Goal: Information Seeking & Learning: Learn about a topic

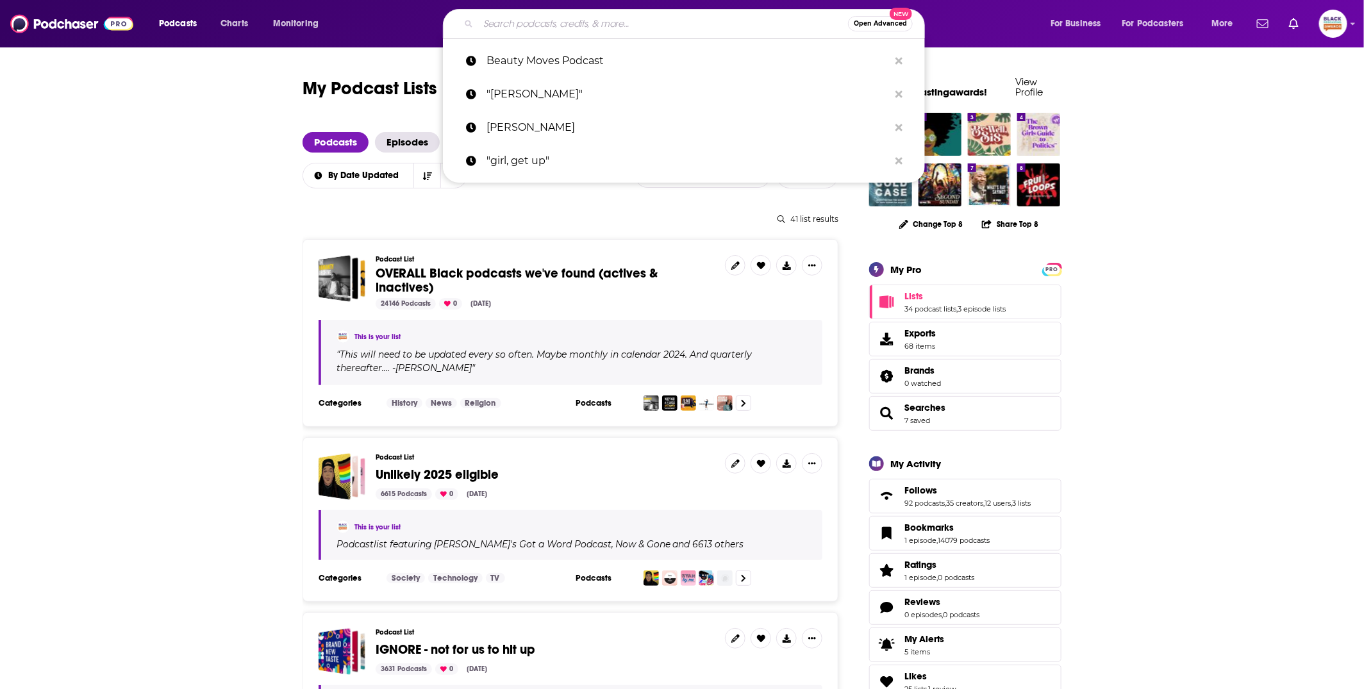
click at [520, 21] on input "Search podcasts, credits, & more..." at bounding box center [663, 23] width 370 height 21
paste input "The Secret Life Of Songs"
type input "The Secret Life Of Songs"
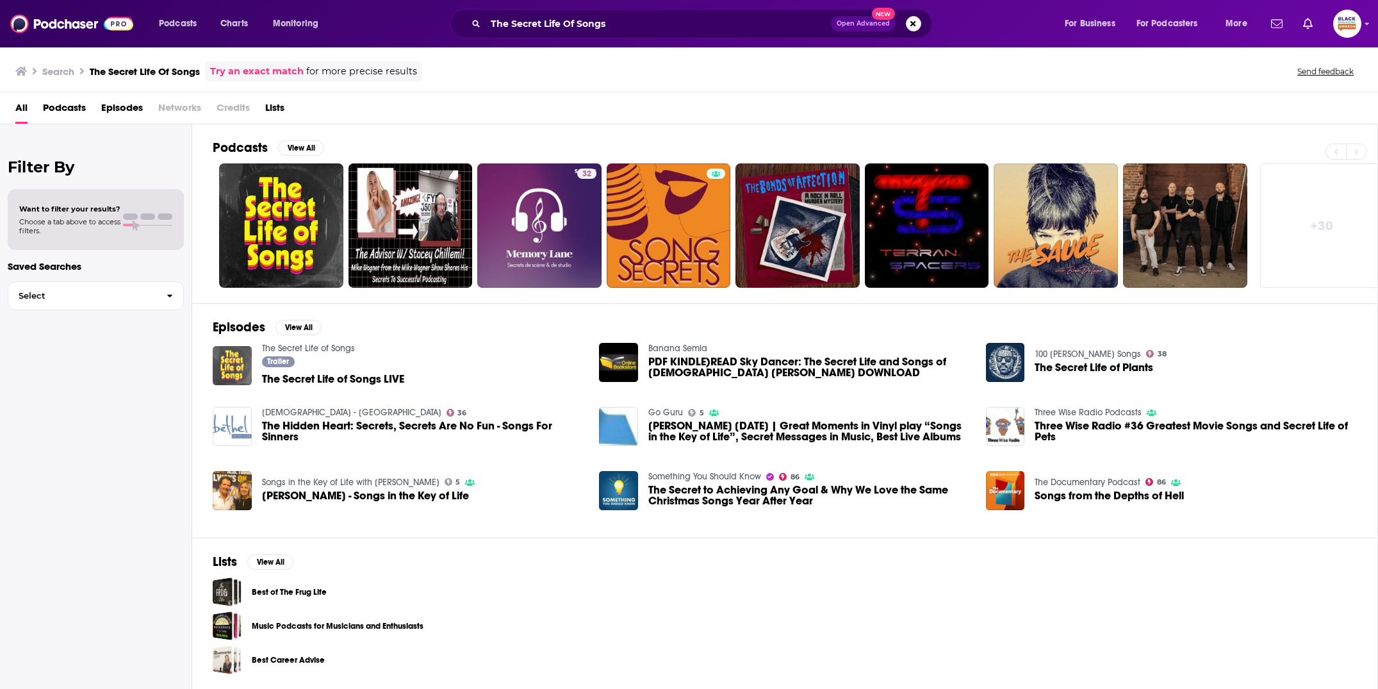
click at [235, 357] on img "The Secret Life of Songs LIVE" at bounding box center [232, 365] width 39 height 39
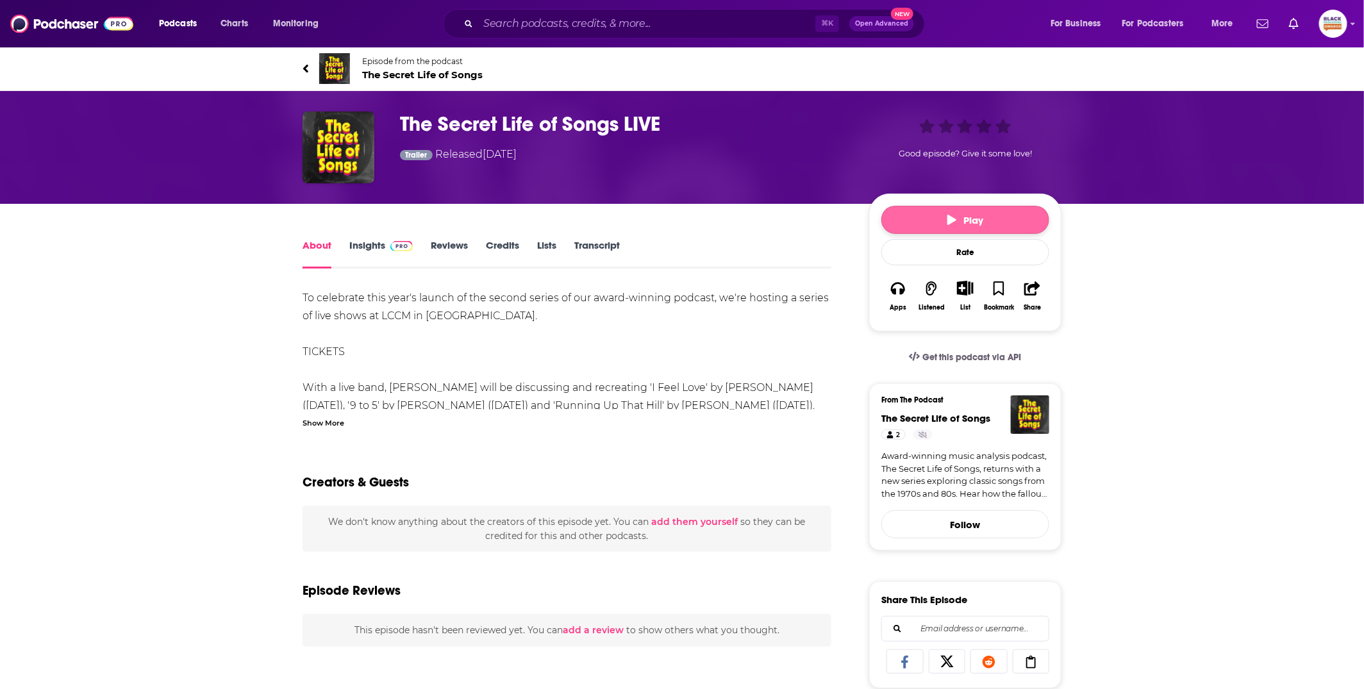
click at [909, 218] on button "Play" at bounding box center [965, 220] width 168 height 28
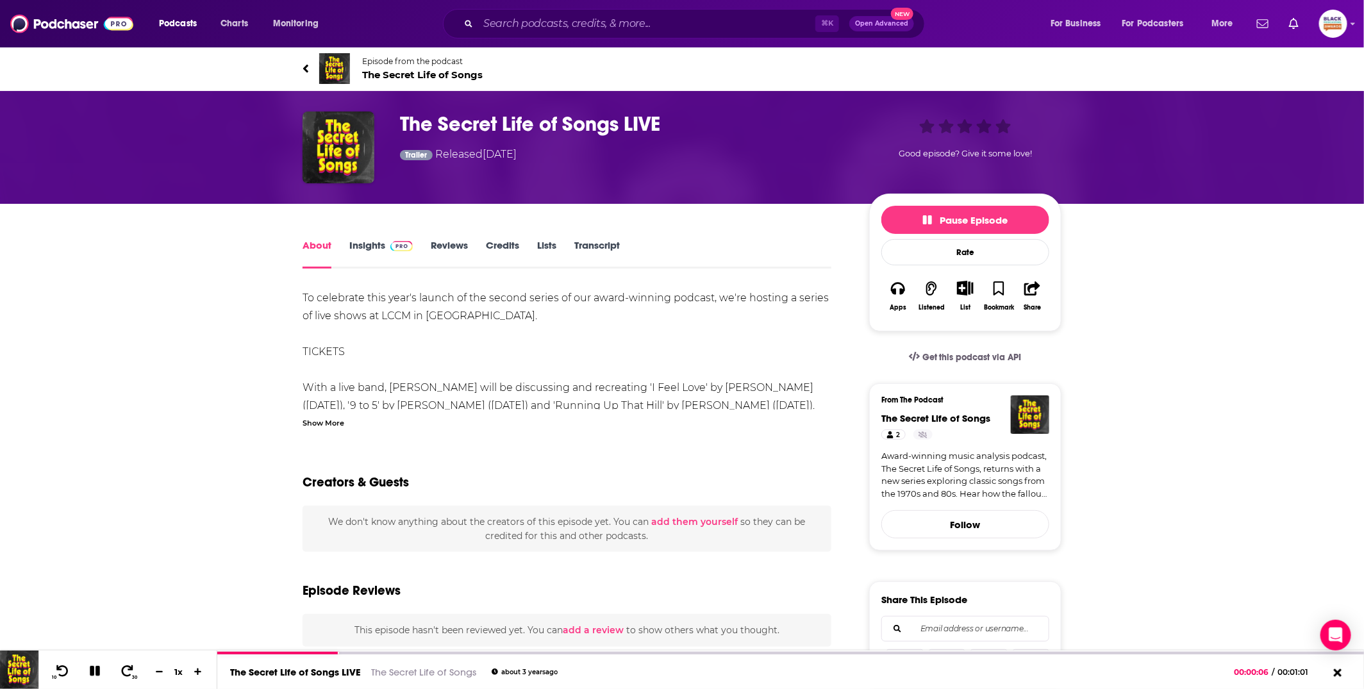
click at [348, 418] on div "Show More" at bounding box center [566, 422] width 529 height 12
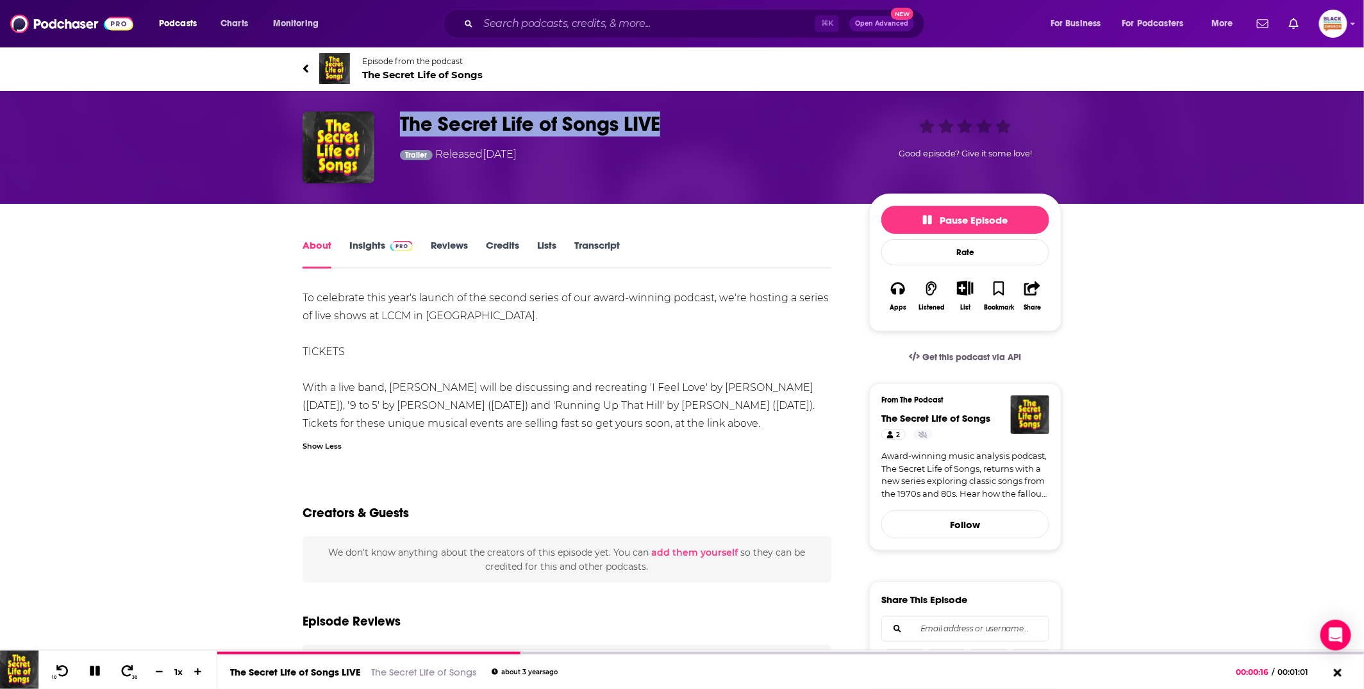
drag, startPoint x: 681, startPoint y: 127, endPoint x: 403, endPoint y: 120, distance: 277.6
click at [402, 122] on h1 "The Secret Life of Songs LIVE" at bounding box center [624, 124] width 449 height 25
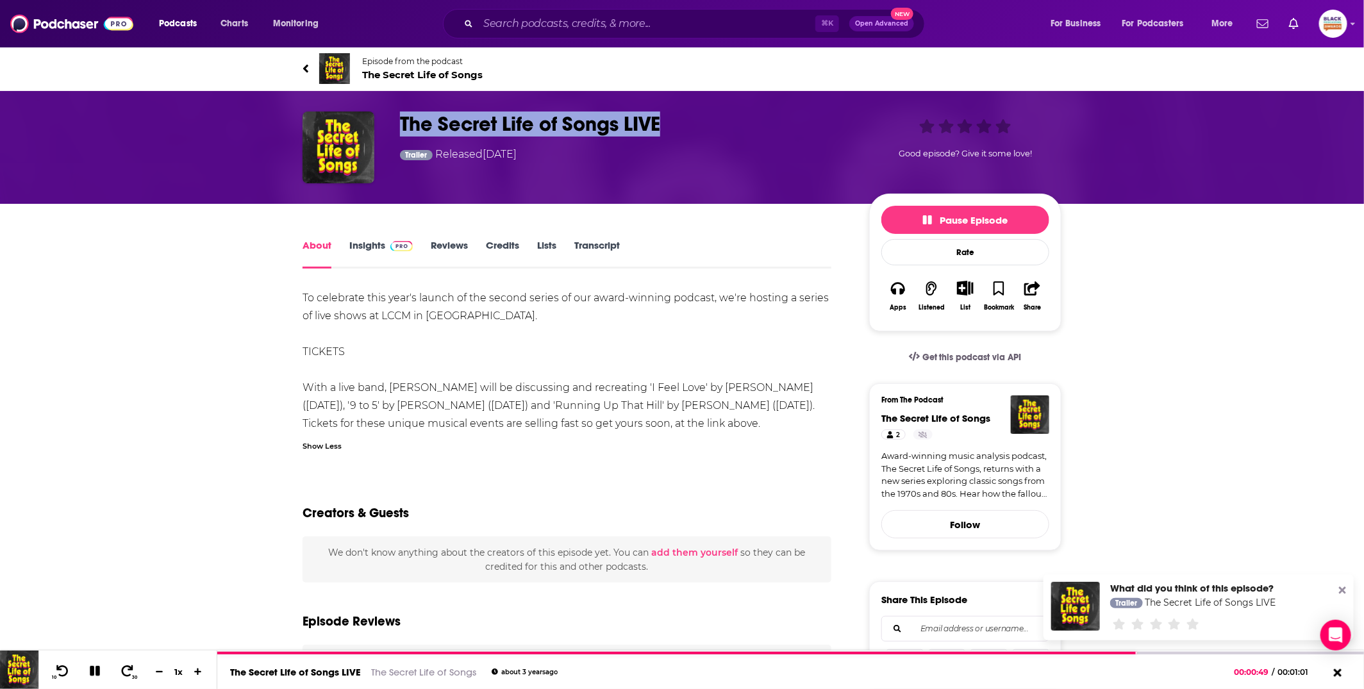
click at [449, 76] on span "The Secret Life of Songs" at bounding box center [422, 75] width 120 height 12
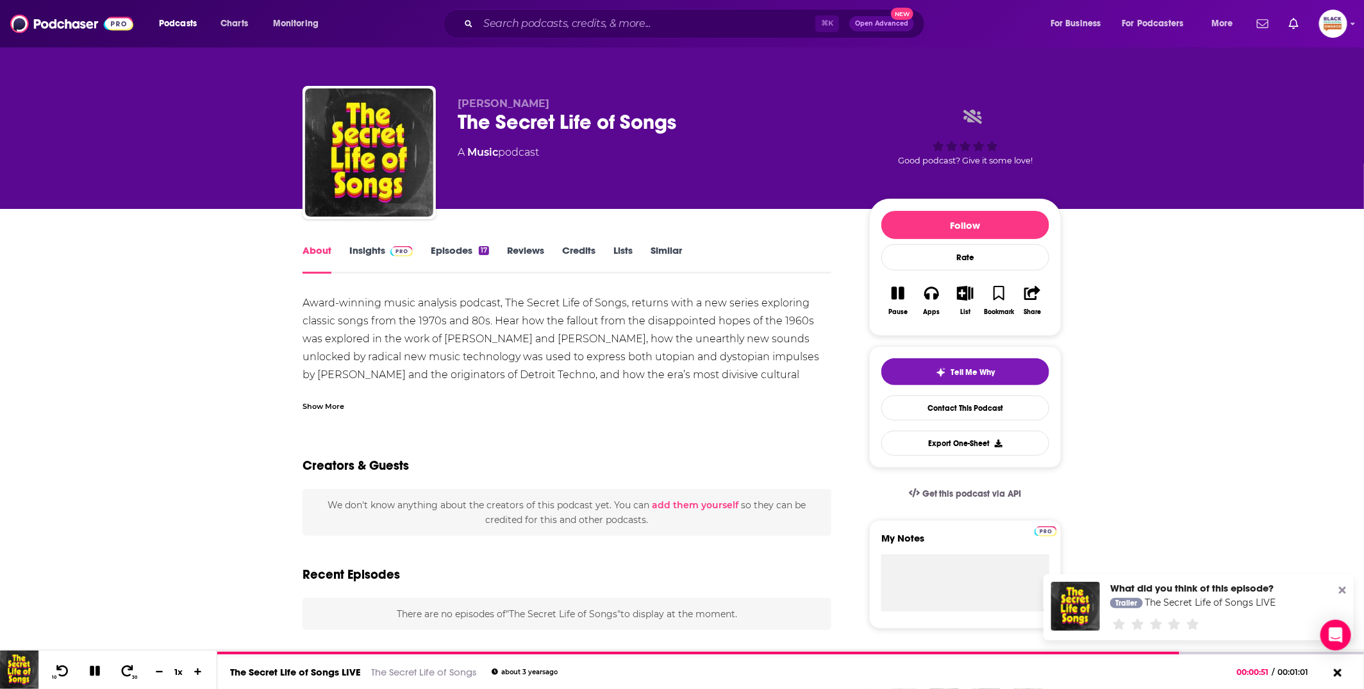
click at [1343, 592] on icon at bounding box center [1342, 590] width 7 height 7
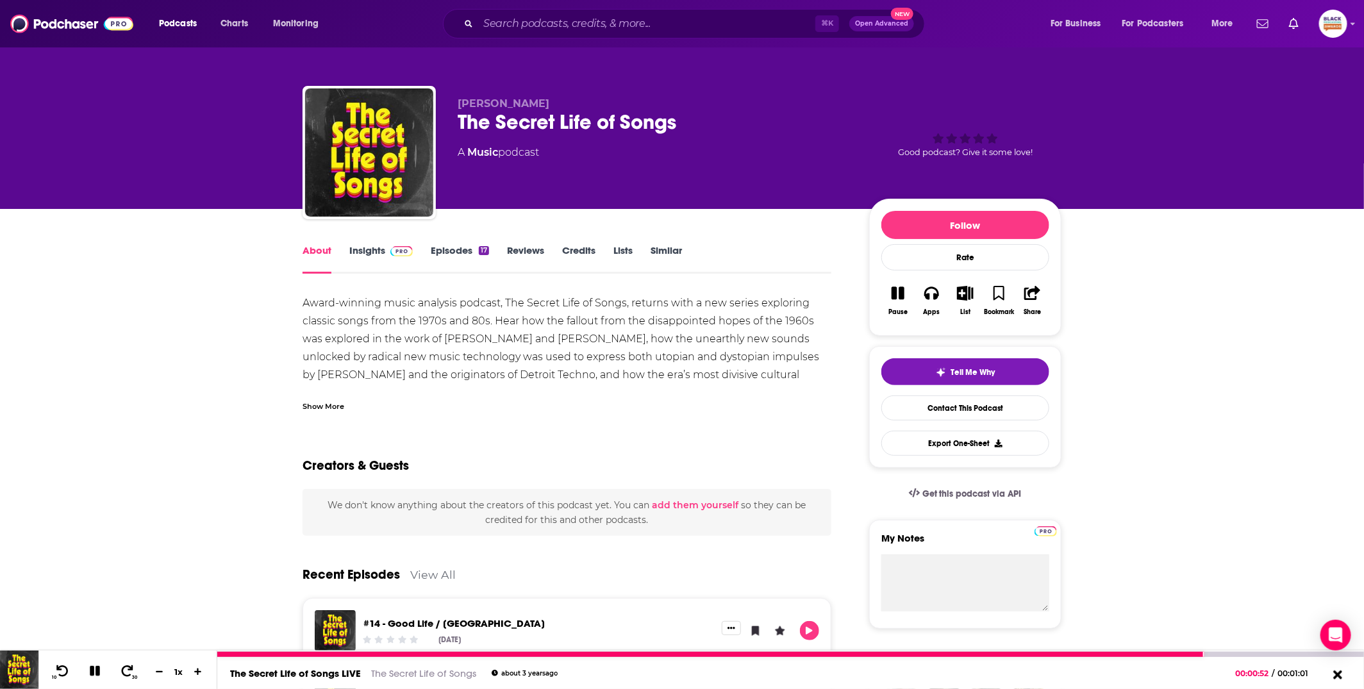
click at [1339, 677] on icon at bounding box center [1337, 674] width 9 height 9
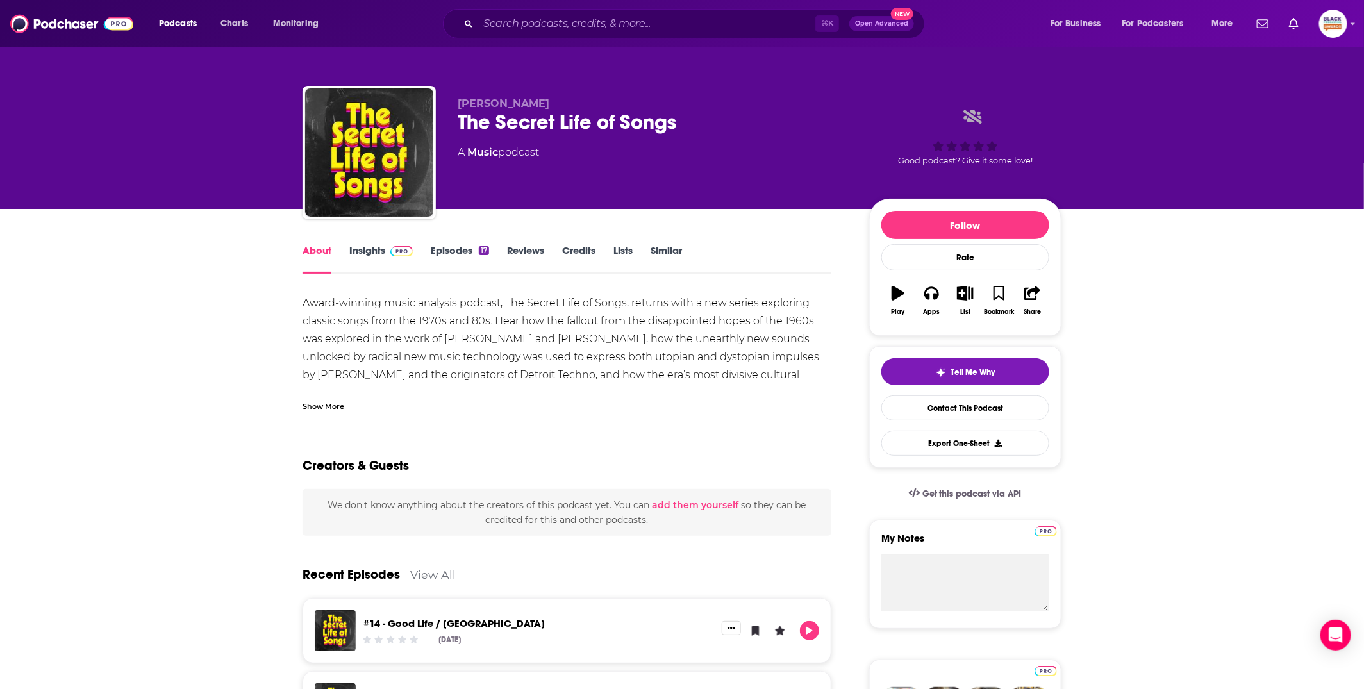
click at [335, 398] on div "Show More" at bounding box center [566, 401] width 529 height 22
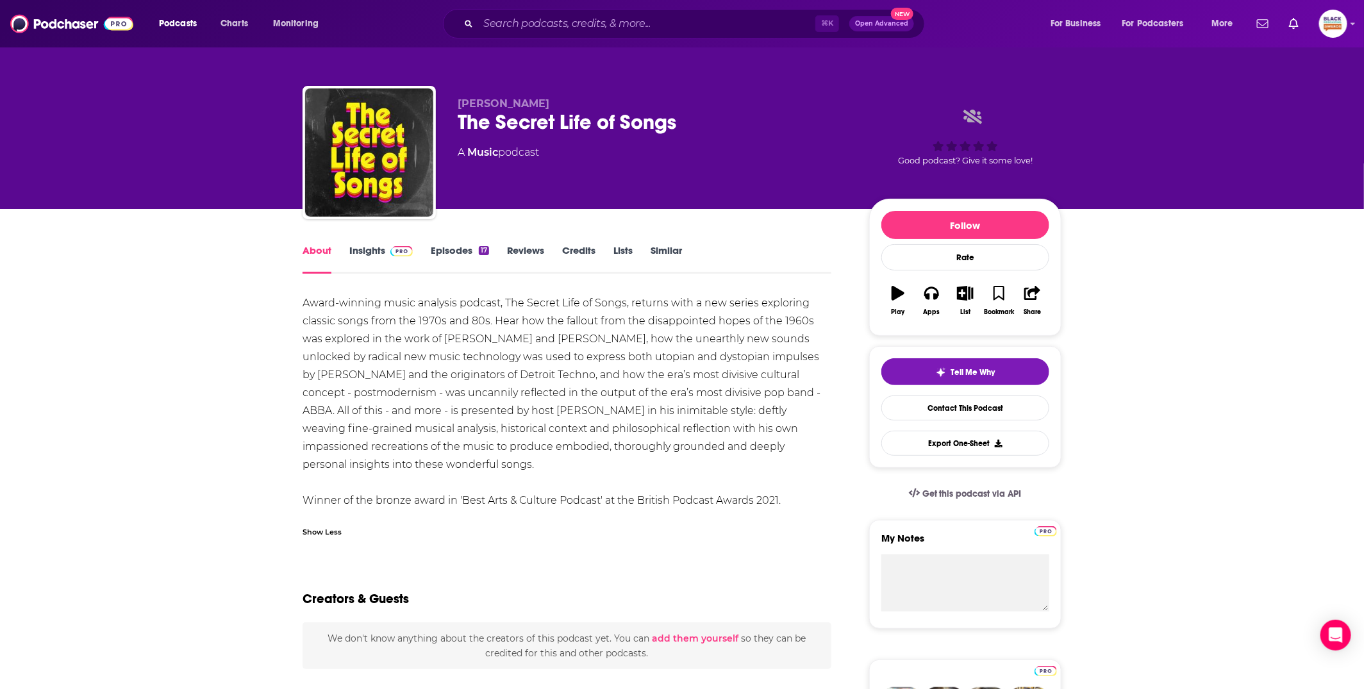
click at [381, 264] on link "Insights" at bounding box center [380, 258] width 63 height 29
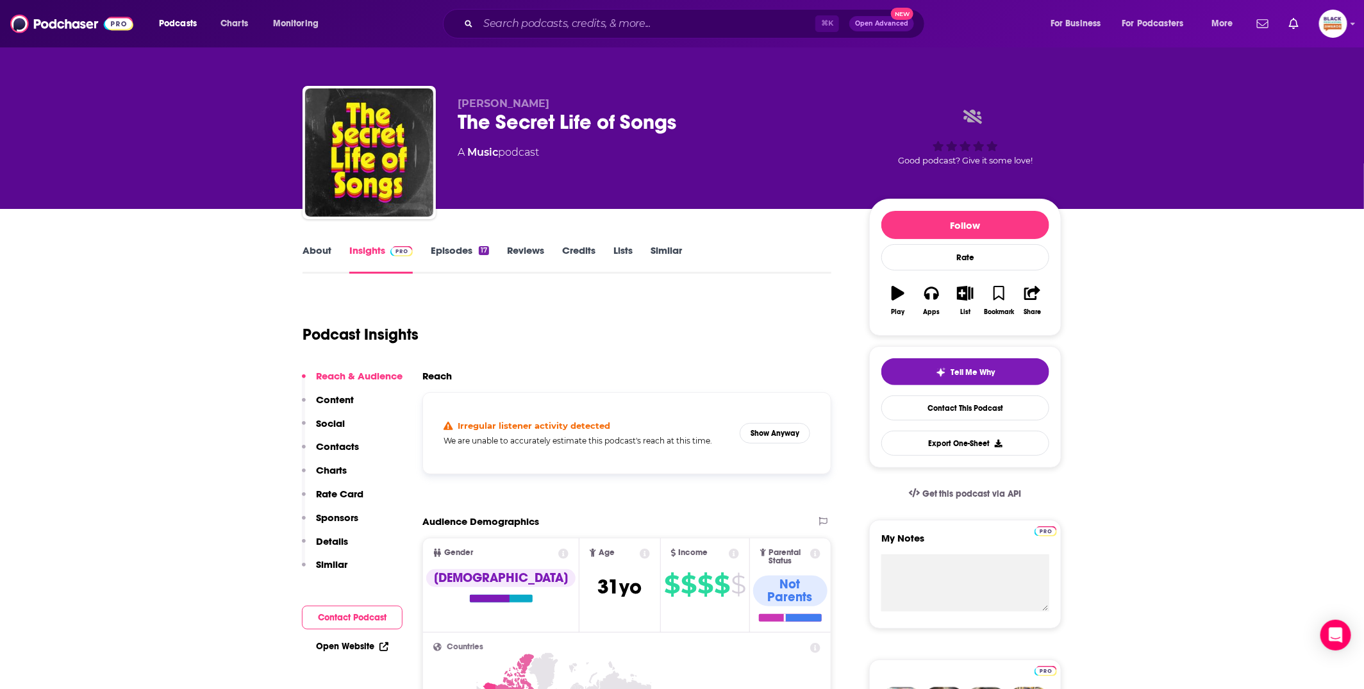
click at [325, 254] on link "About" at bounding box center [316, 258] width 29 height 29
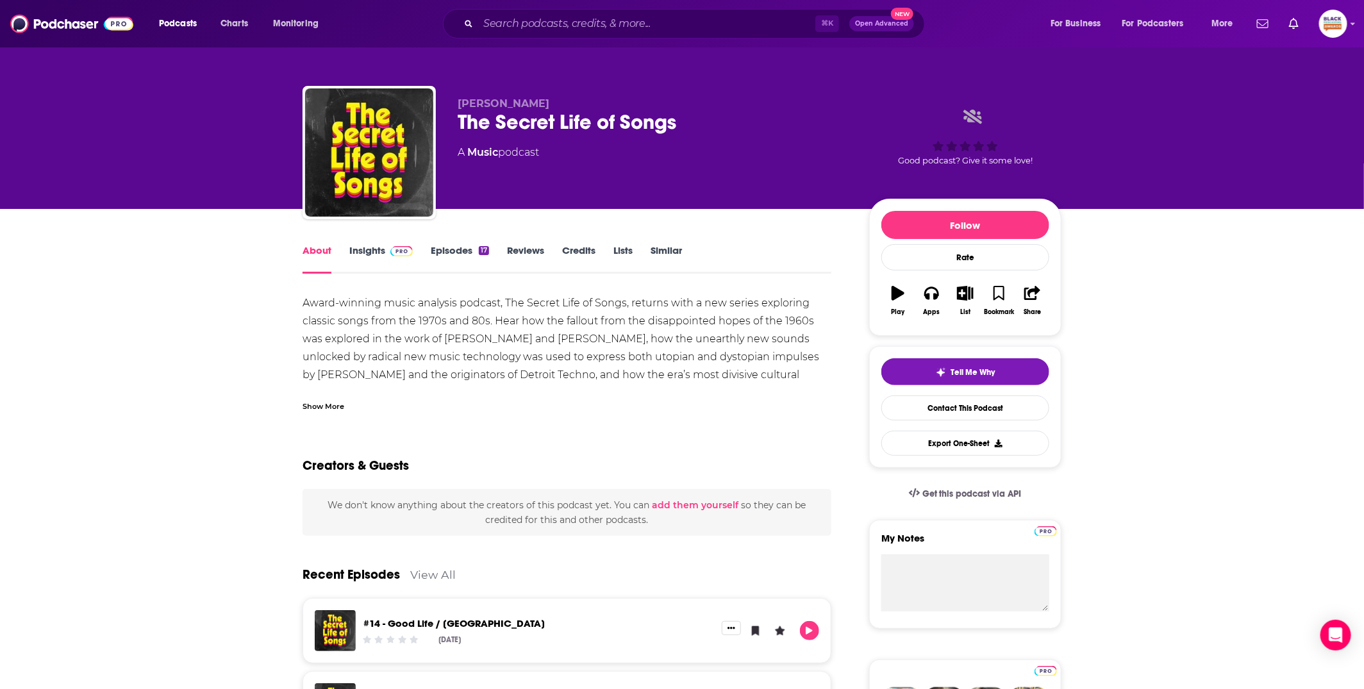
click at [326, 401] on div "Show More" at bounding box center [323, 405] width 42 height 12
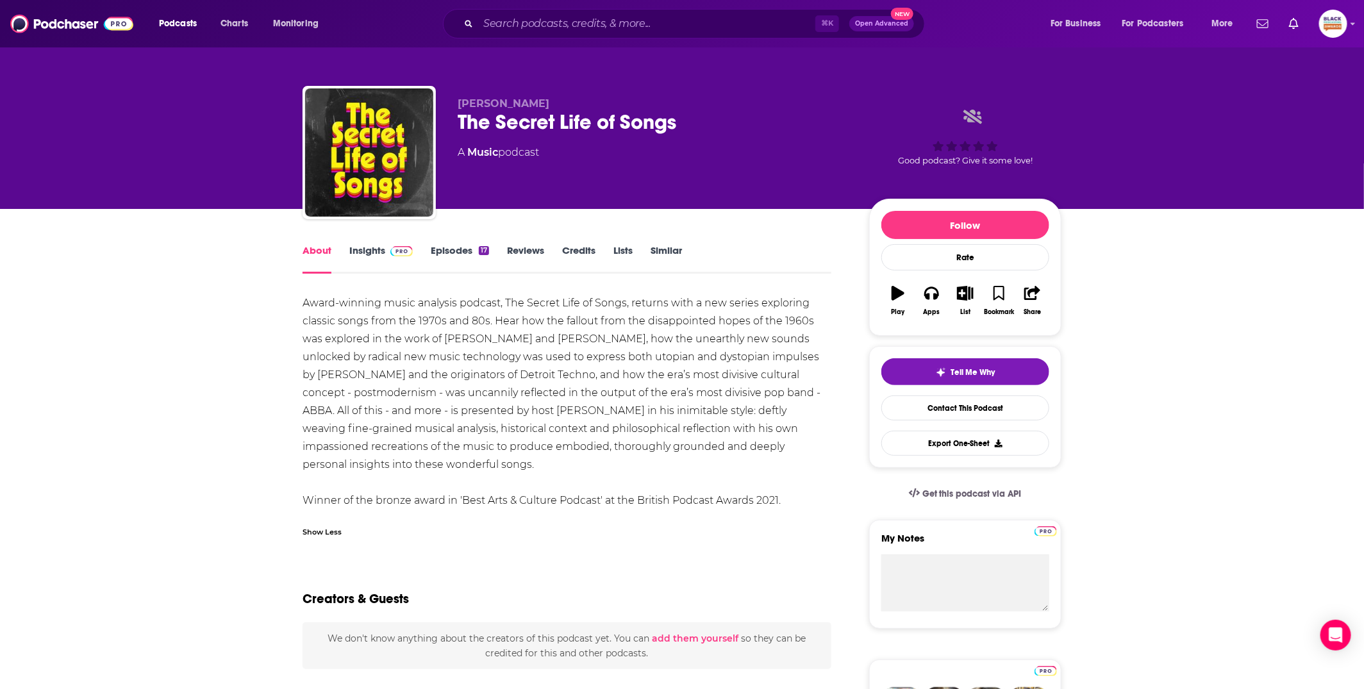
click at [361, 260] on link "Insights" at bounding box center [380, 258] width 63 height 29
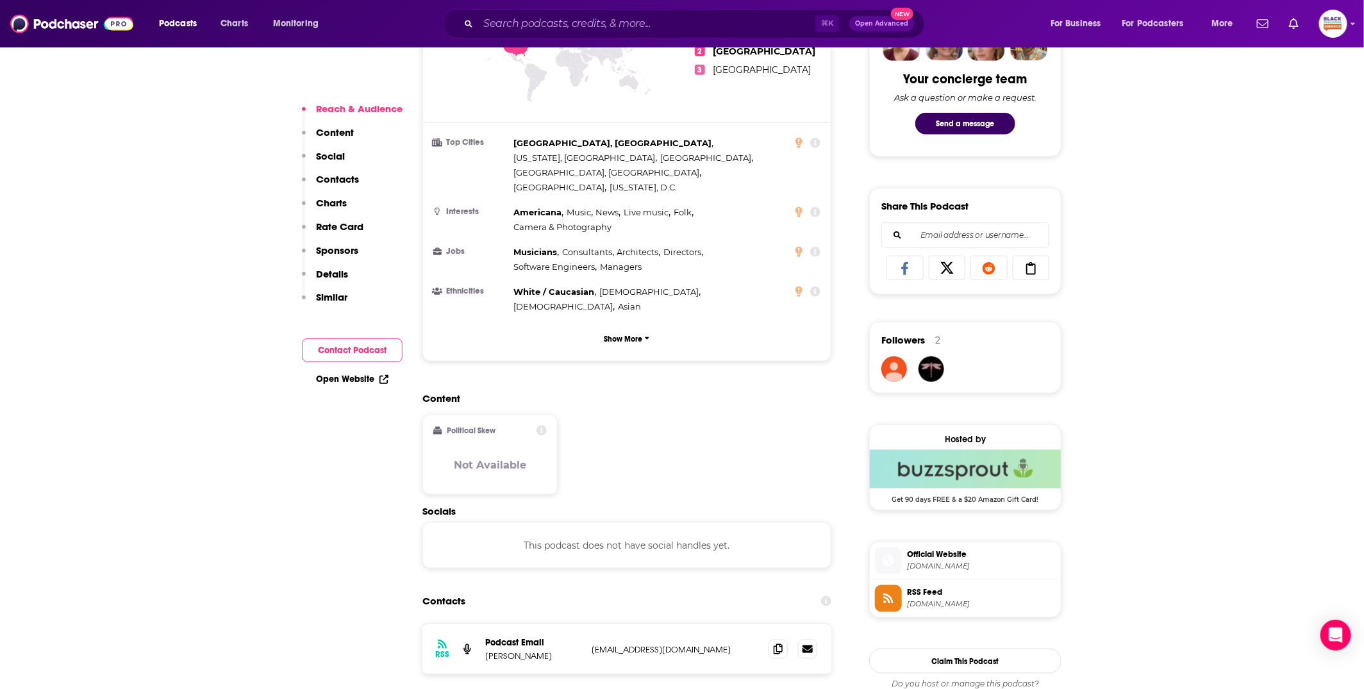
scroll to position [665, 0]
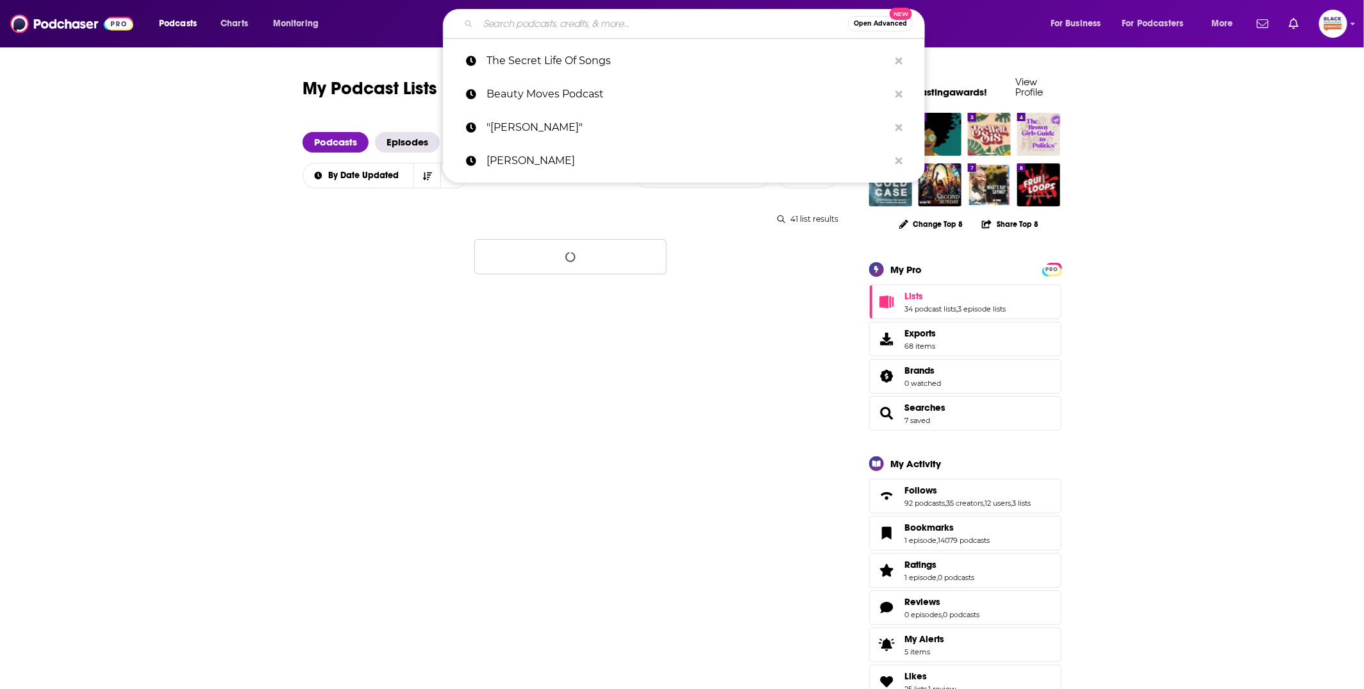
click at [548, 25] on input "Search podcasts, credits, & more..." at bounding box center [663, 23] width 370 height 21
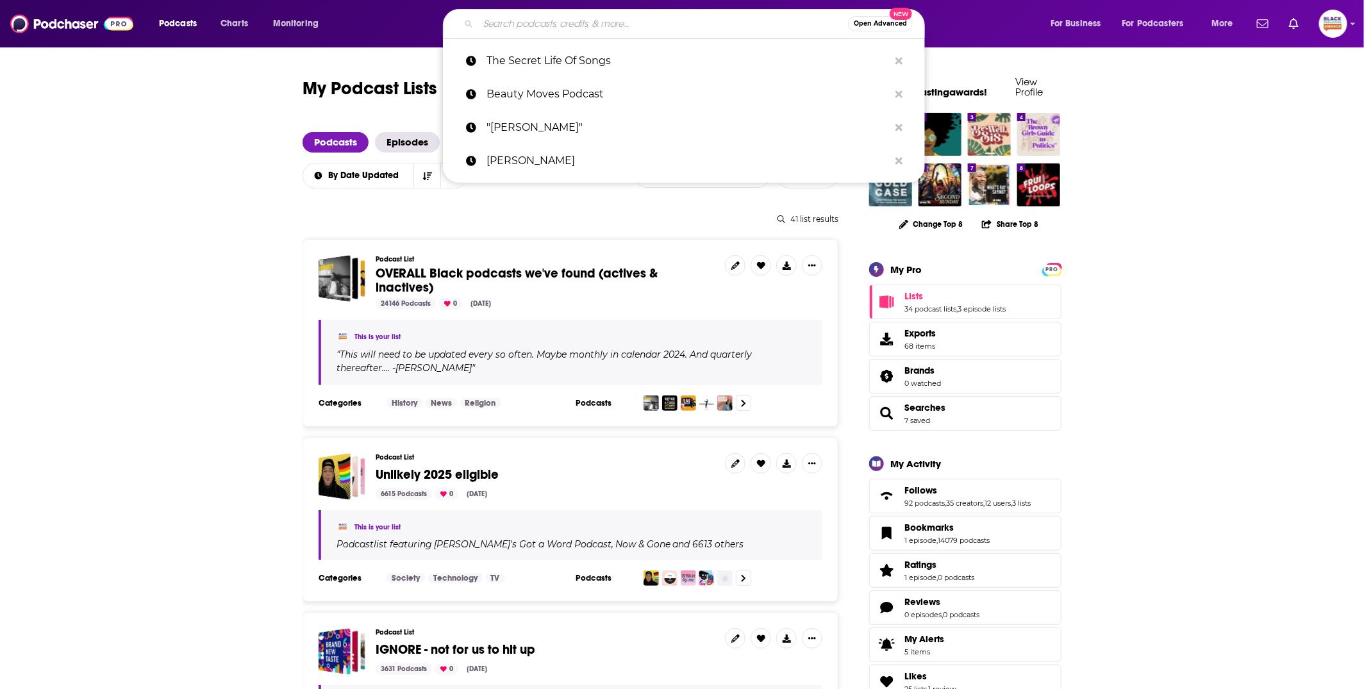
paste input "Ouvir o podcast The Afrobeats Podcast | Deezer"
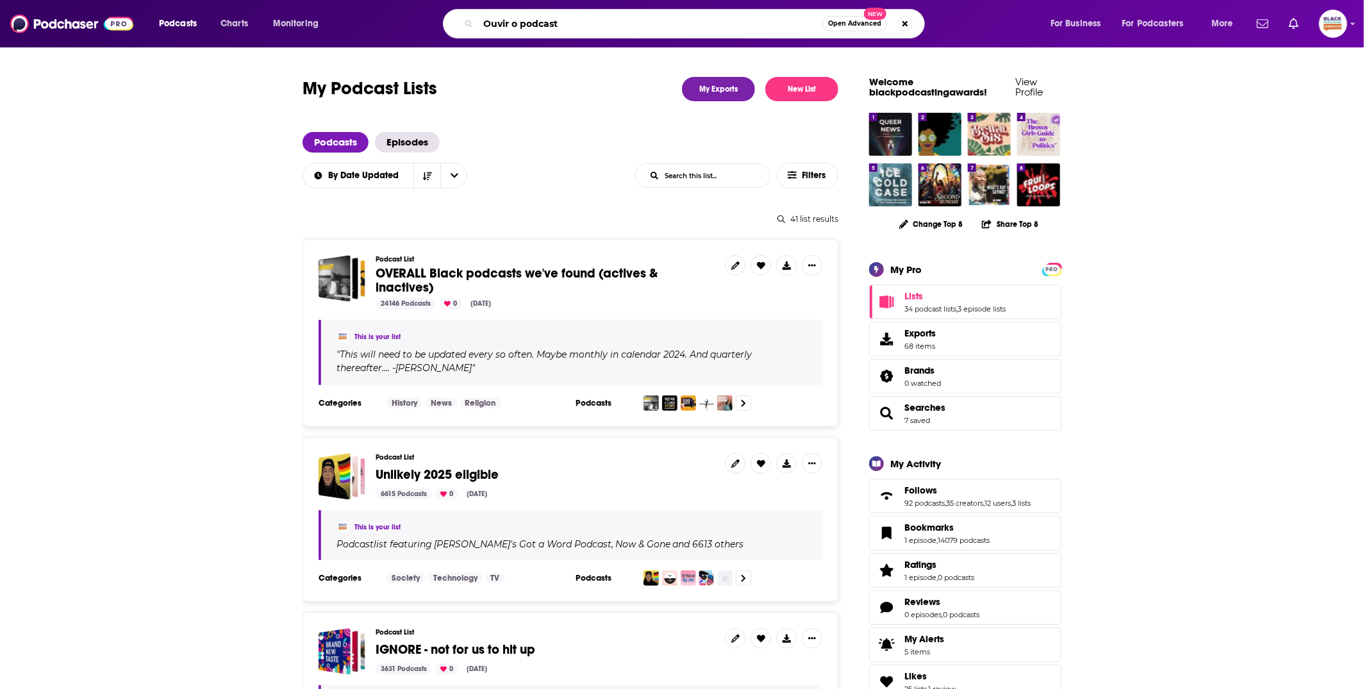
paste input "The Afrobeats Podcast"
type input "The Afrobeats Podcast"
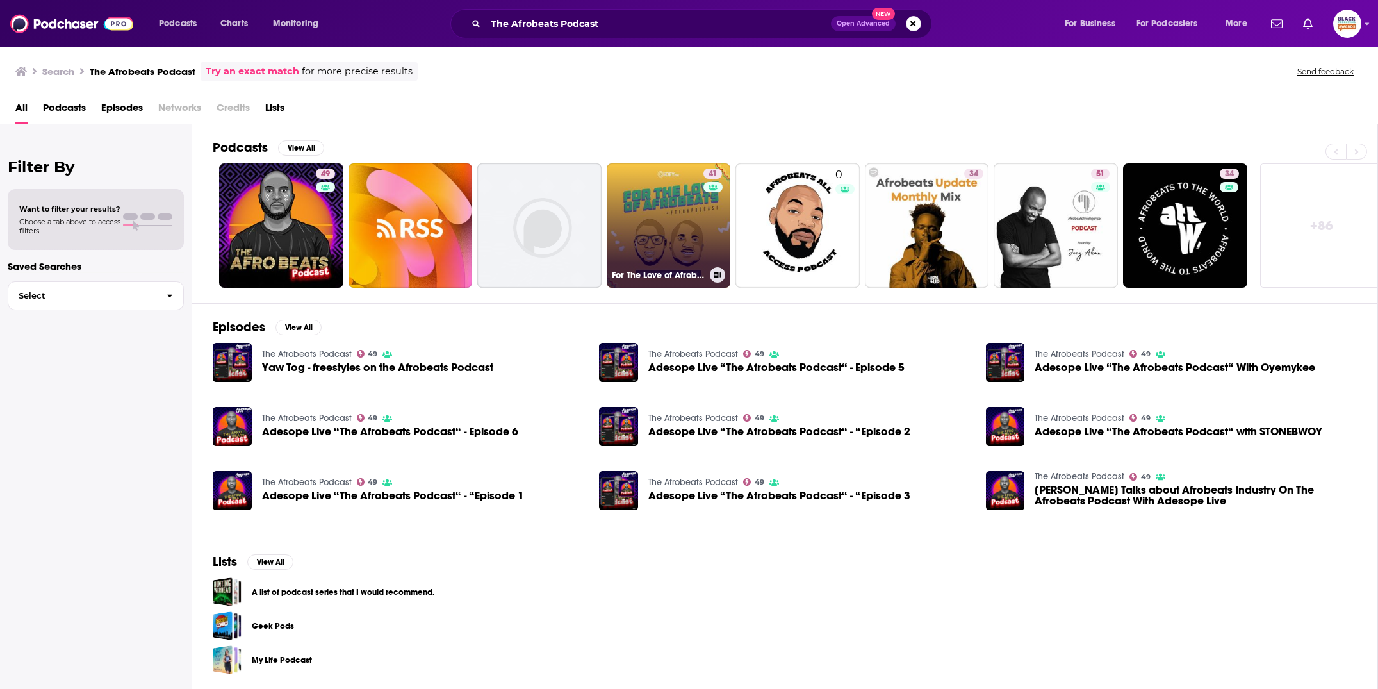
click at [686, 237] on link "41 For The Love of Afrobeats" at bounding box center [669, 225] width 124 height 124
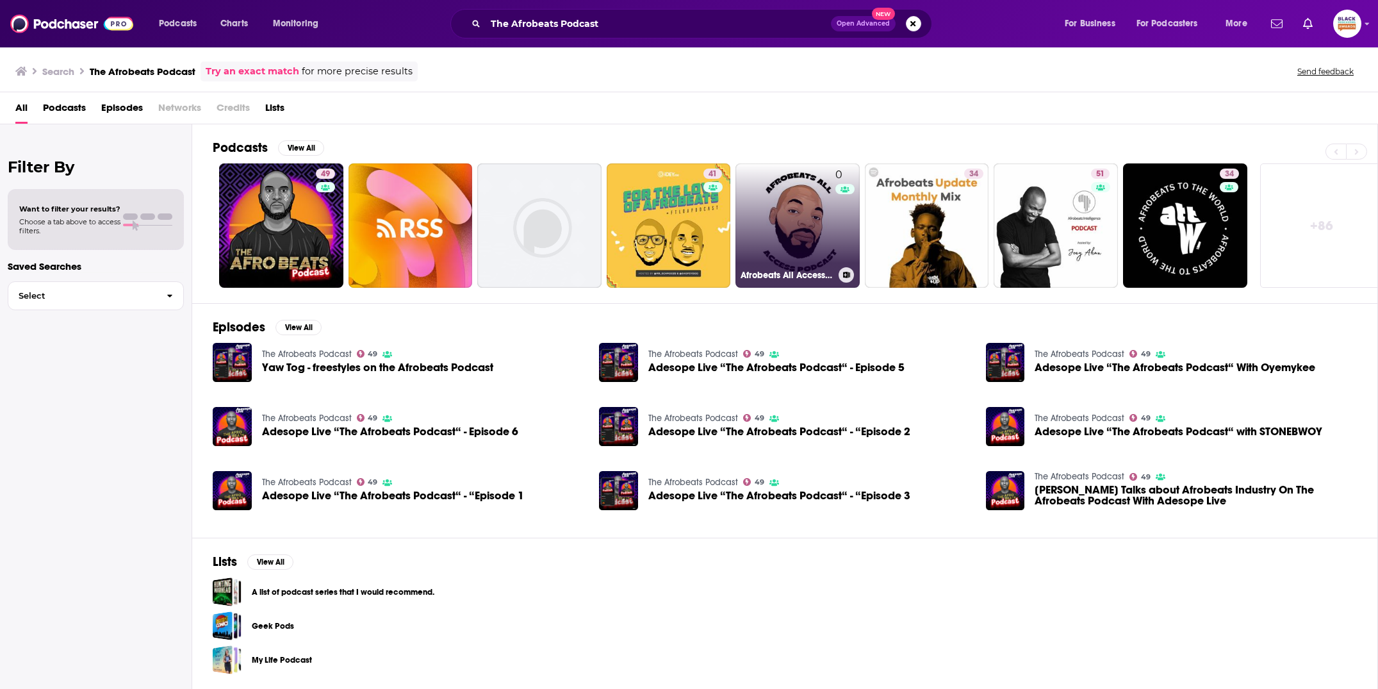
click at [794, 226] on link "0 Afrobeats All Access Podcast" at bounding box center [798, 225] width 124 height 124
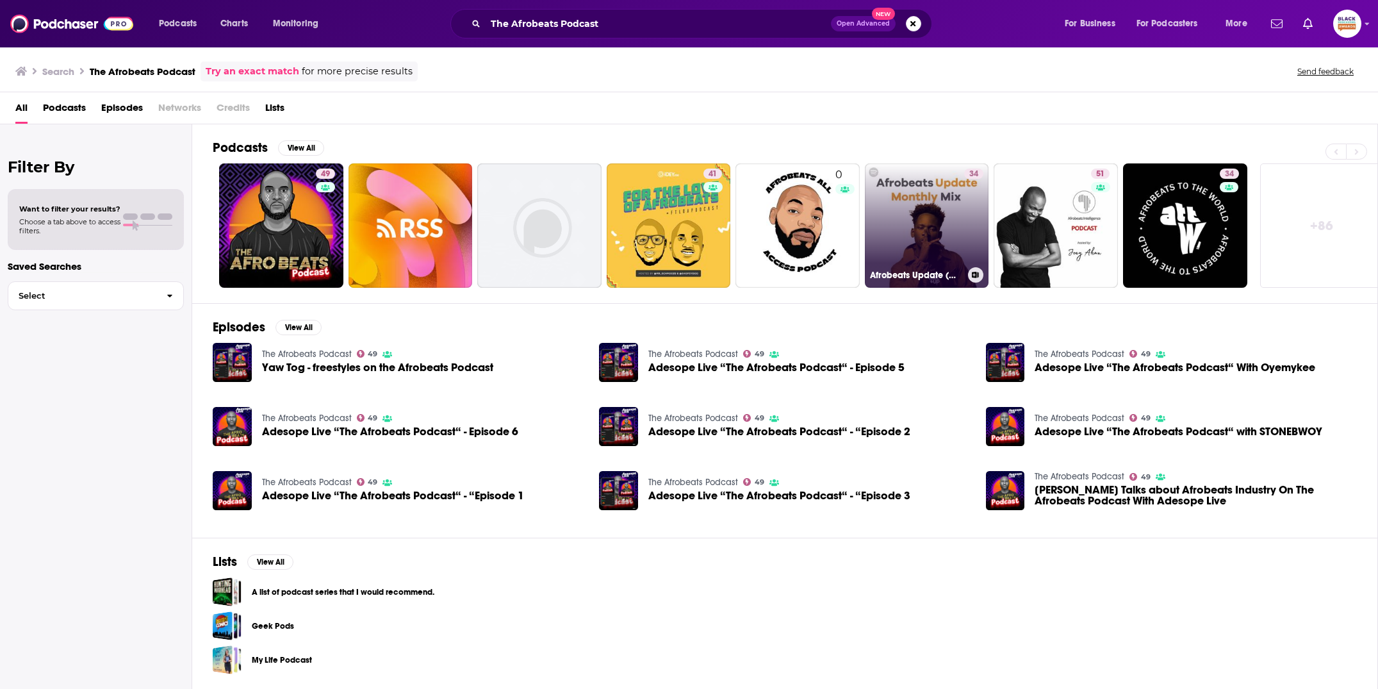
click at [914, 222] on link "34 Afrobeats Update (Monthly Mixes With New Afrobeats Songs)" at bounding box center [927, 225] width 124 height 124
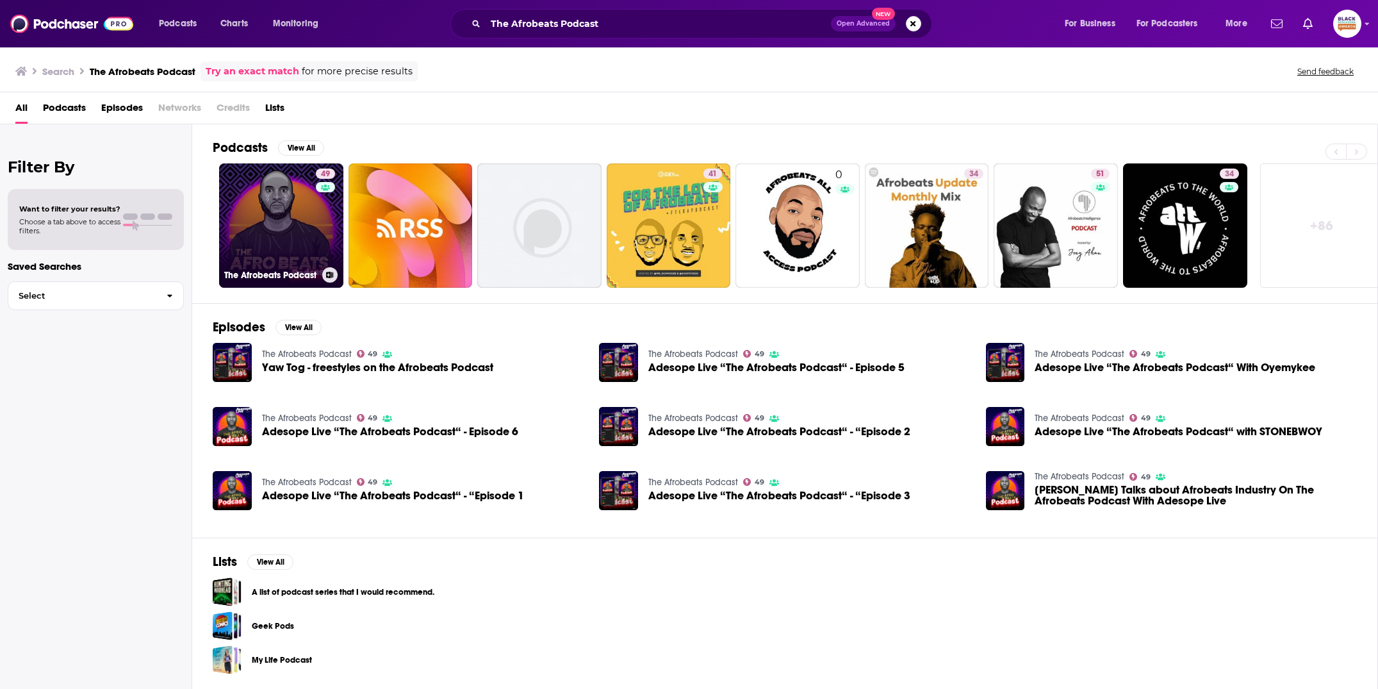
click at [310, 234] on link "49 The Afrobeats Podcast" at bounding box center [281, 225] width 124 height 124
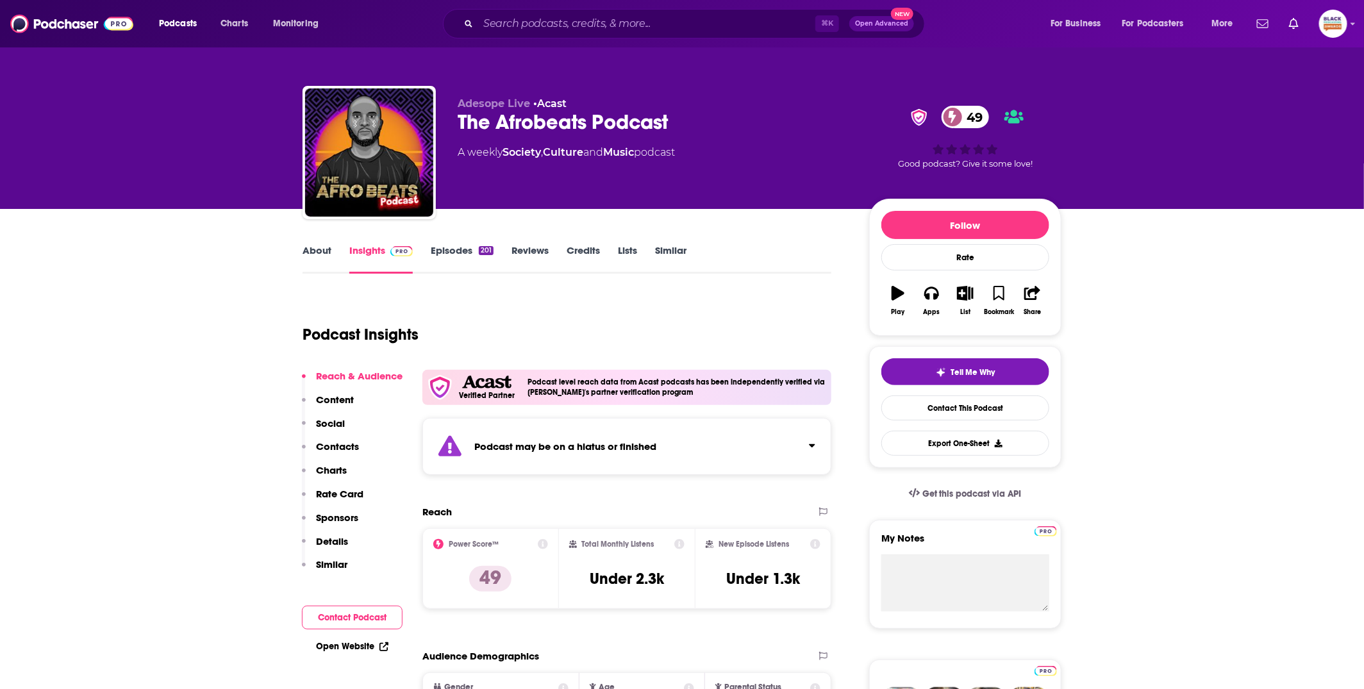
click at [323, 249] on link "About" at bounding box center [316, 258] width 29 height 29
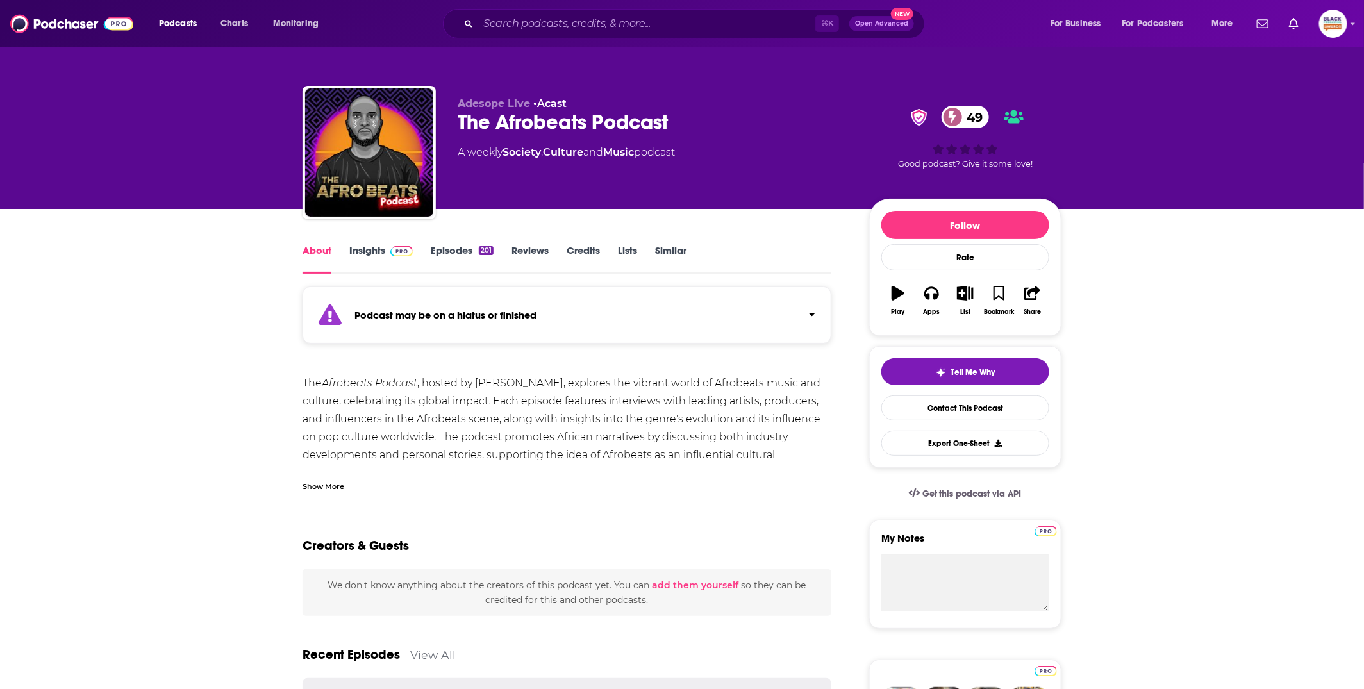
click at [587, 337] on div "Podcast may be on a hiatus or finished" at bounding box center [566, 314] width 529 height 57
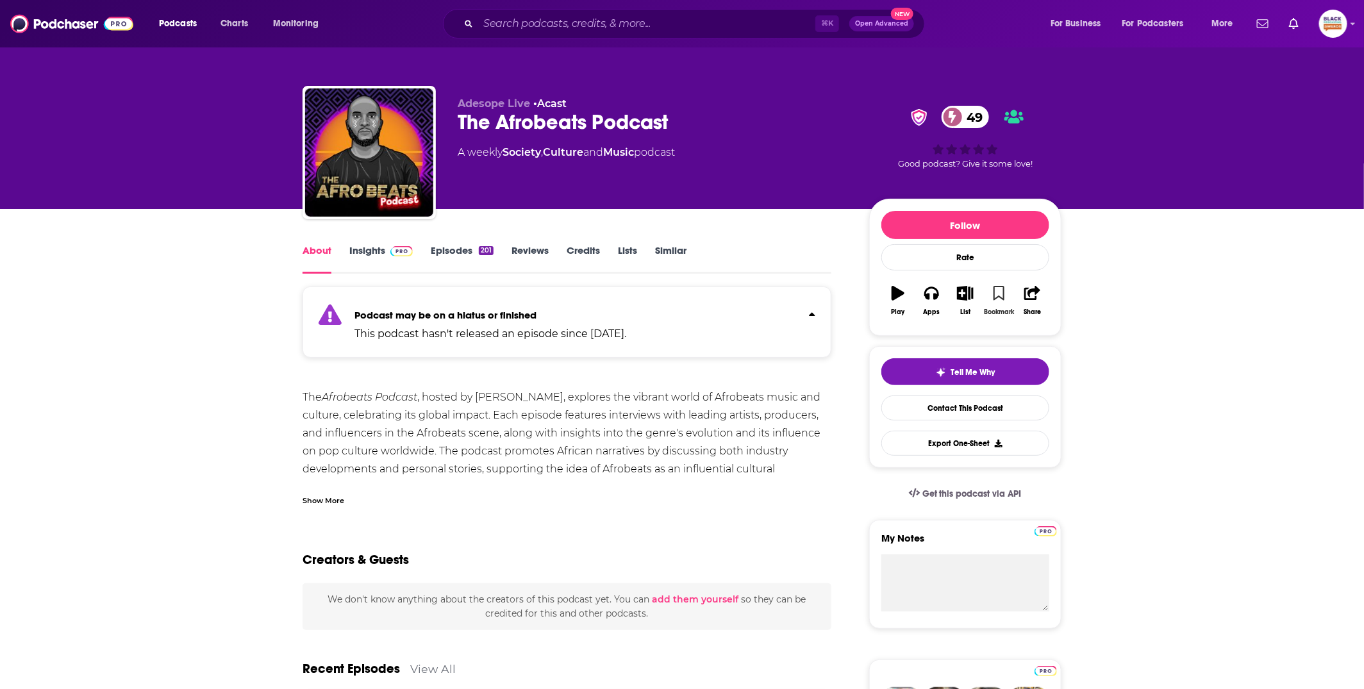
click at [1003, 292] on icon "button" at bounding box center [998, 293] width 11 height 14
click at [969, 297] on icon "button" at bounding box center [965, 293] width 16 height 14
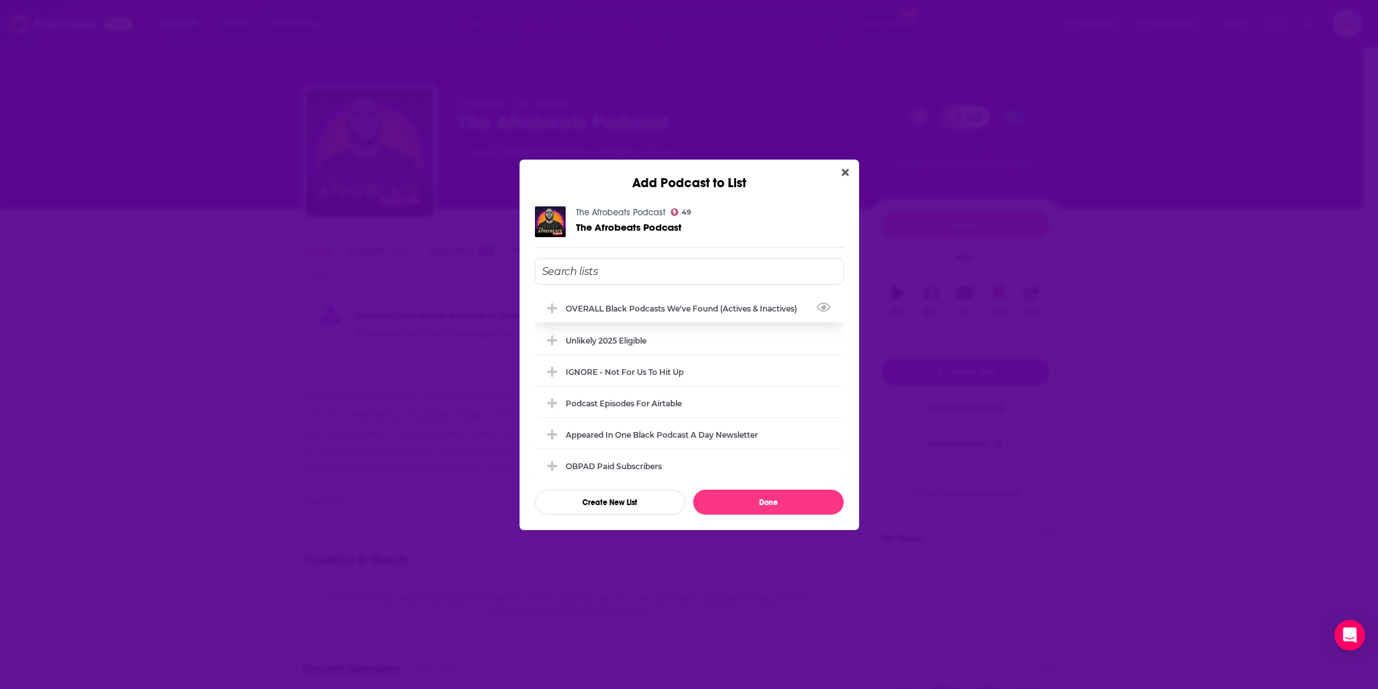
click at [675, 304] on div "OVERALL Black podcasts we've found (actives & inactives)" at bounding box center [685, 309] width 239 height 10
click at [787, 497] on button "Done" at bounding box center [768, 502] width 151 height 25
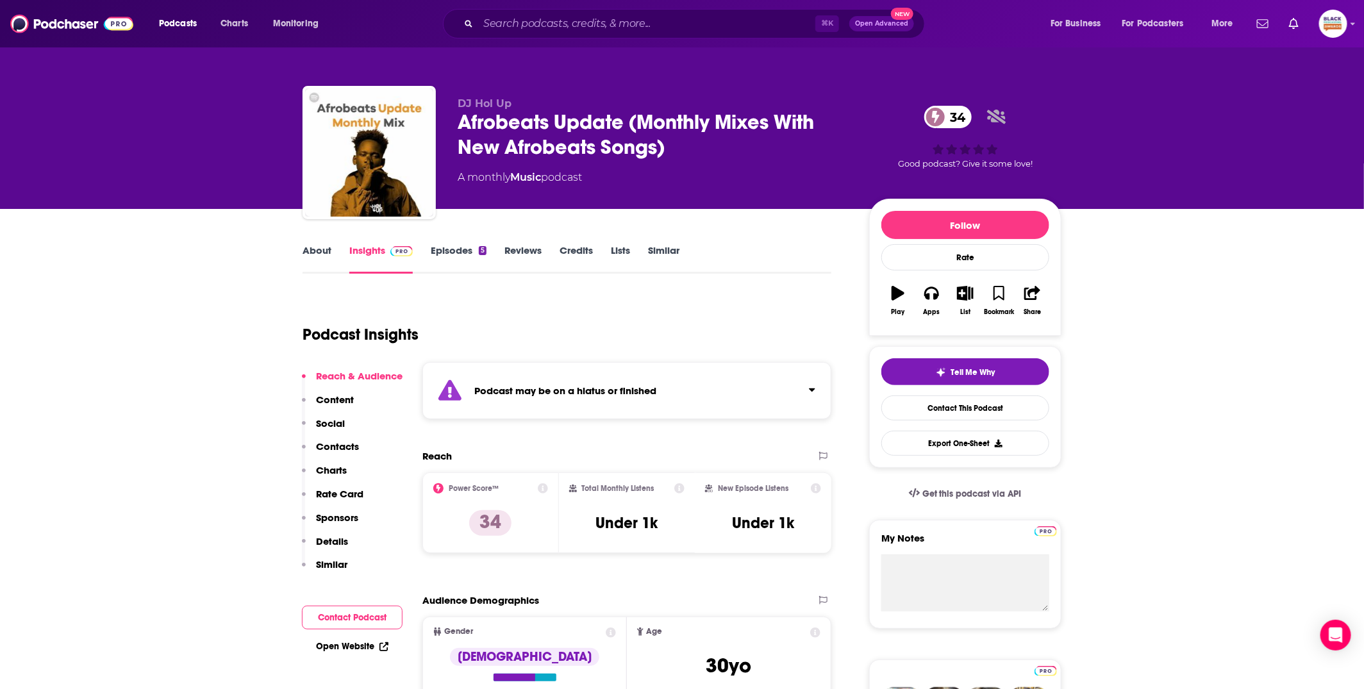
click at [608, 383] on div "Podcast may be on a hiatus or finished" at bounding box center [626, 390] width 409 height 57
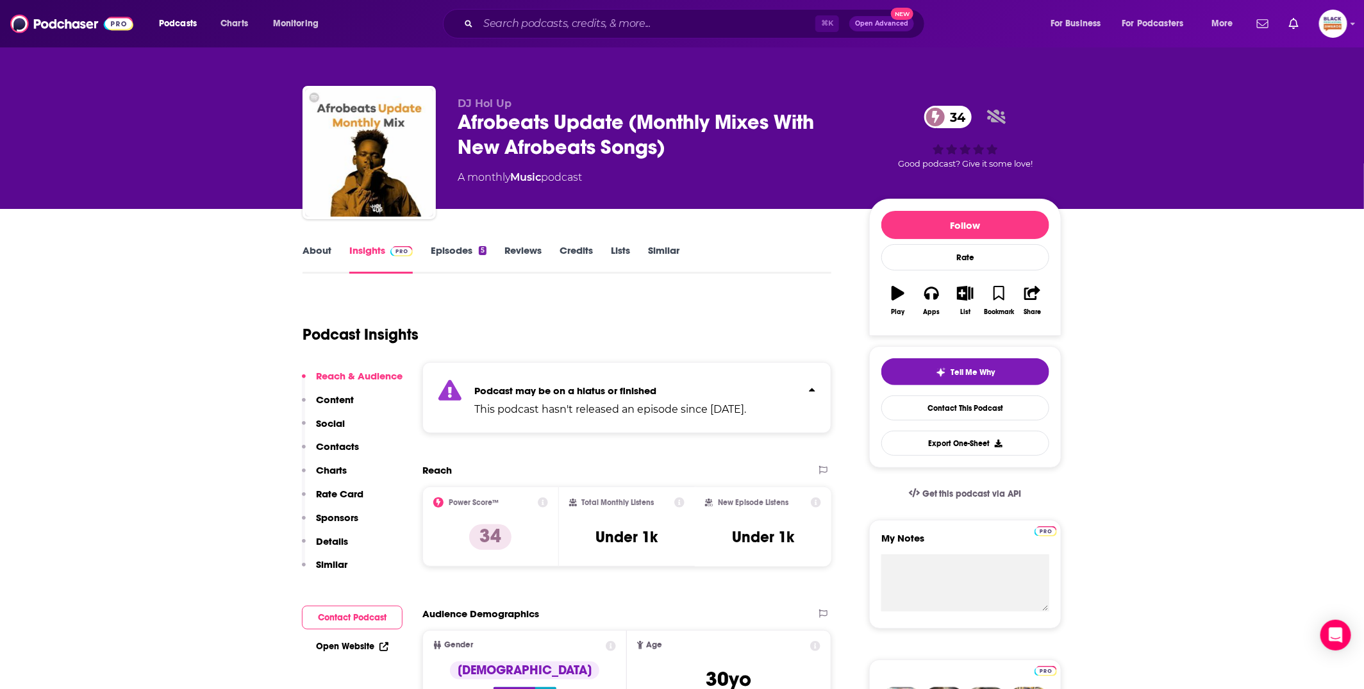
click at [310, 254] on link "About" at bounding box center [316, 258] width 29 height 29
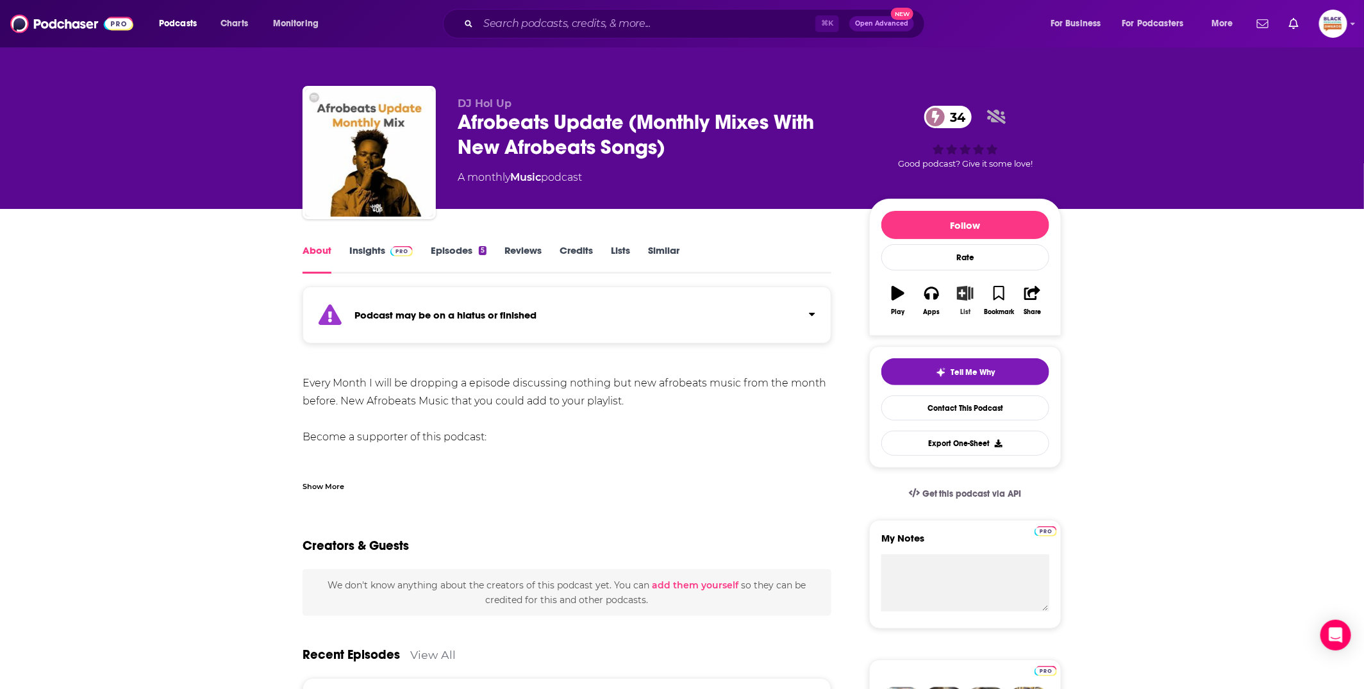
click at [961, 292] on icon "button" at bounding box center [965, 293] width 16 height 14
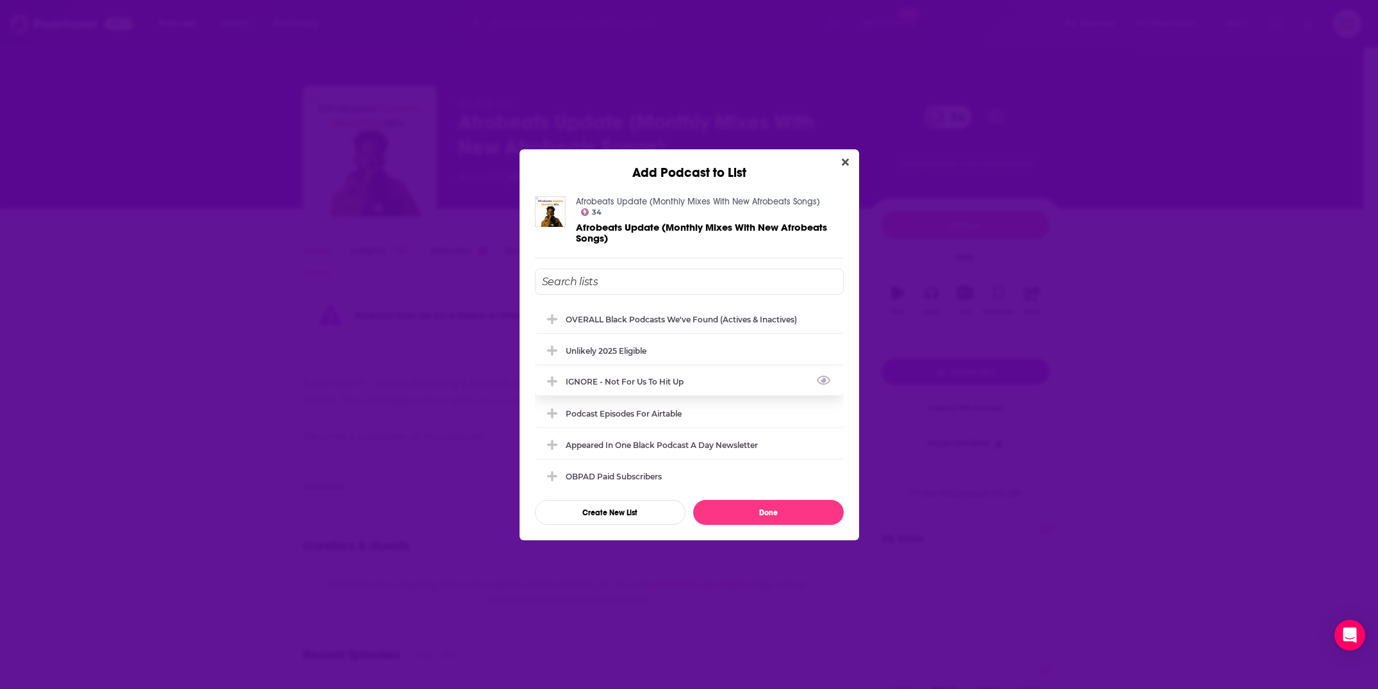
click at [663, 368] on div "IGNORE - not for us to hit up" at bounding box center [689, 381] width 309 height 28
click at [796, 508] on button "Done" at bounding box center [768, 512] width 151 height 25
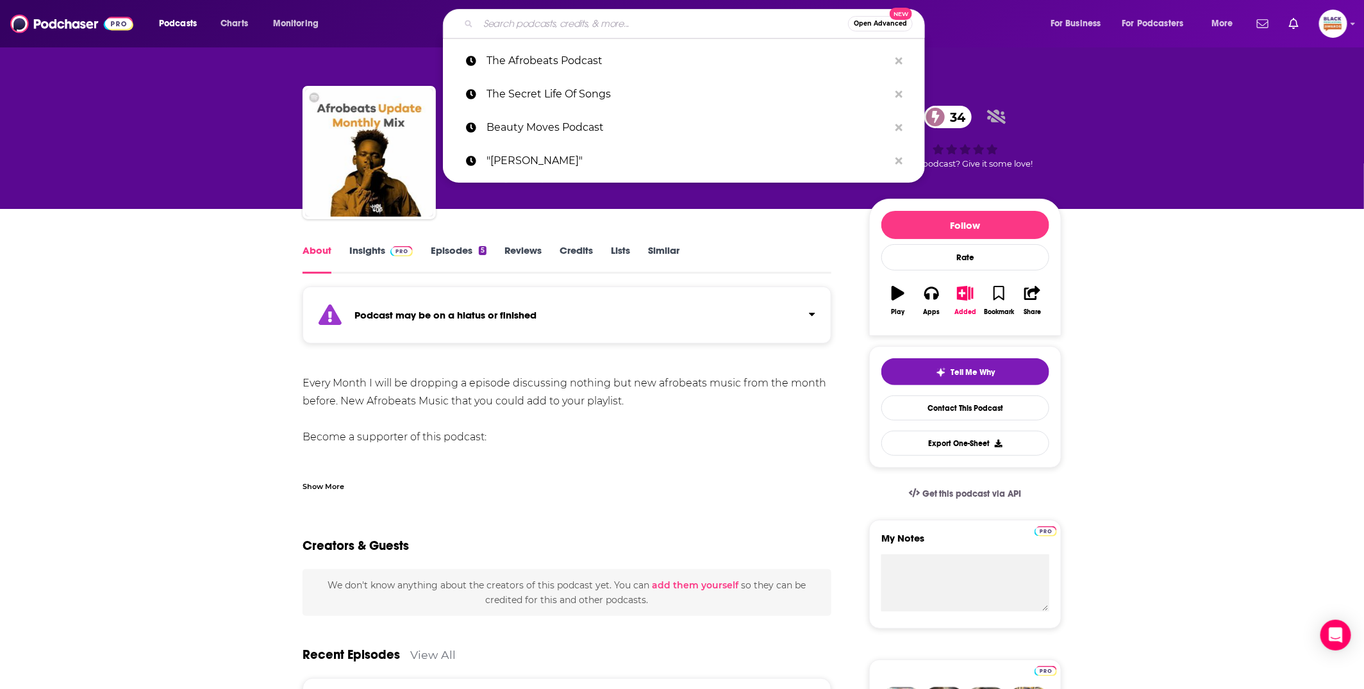
click at [615, 24] on input "Search podcasts, credits, & more..." at bounding box center [663, 23] width 370 height 21
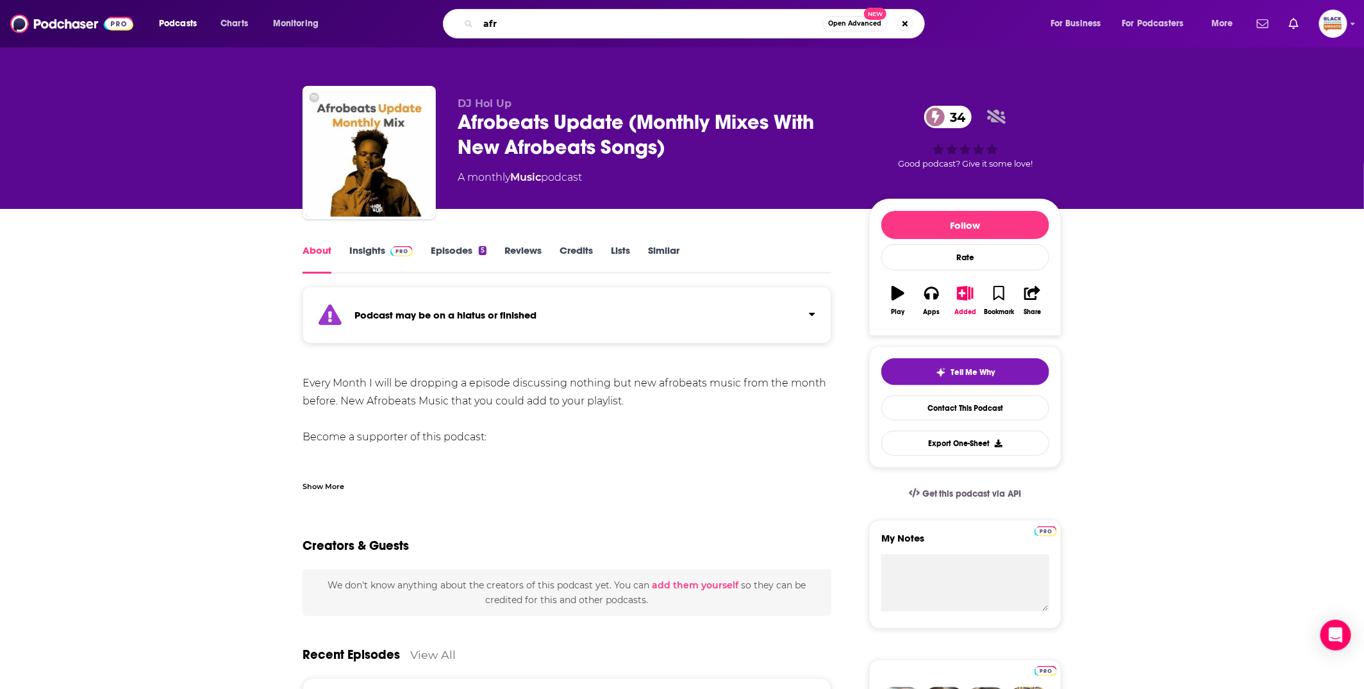
type input "afro"
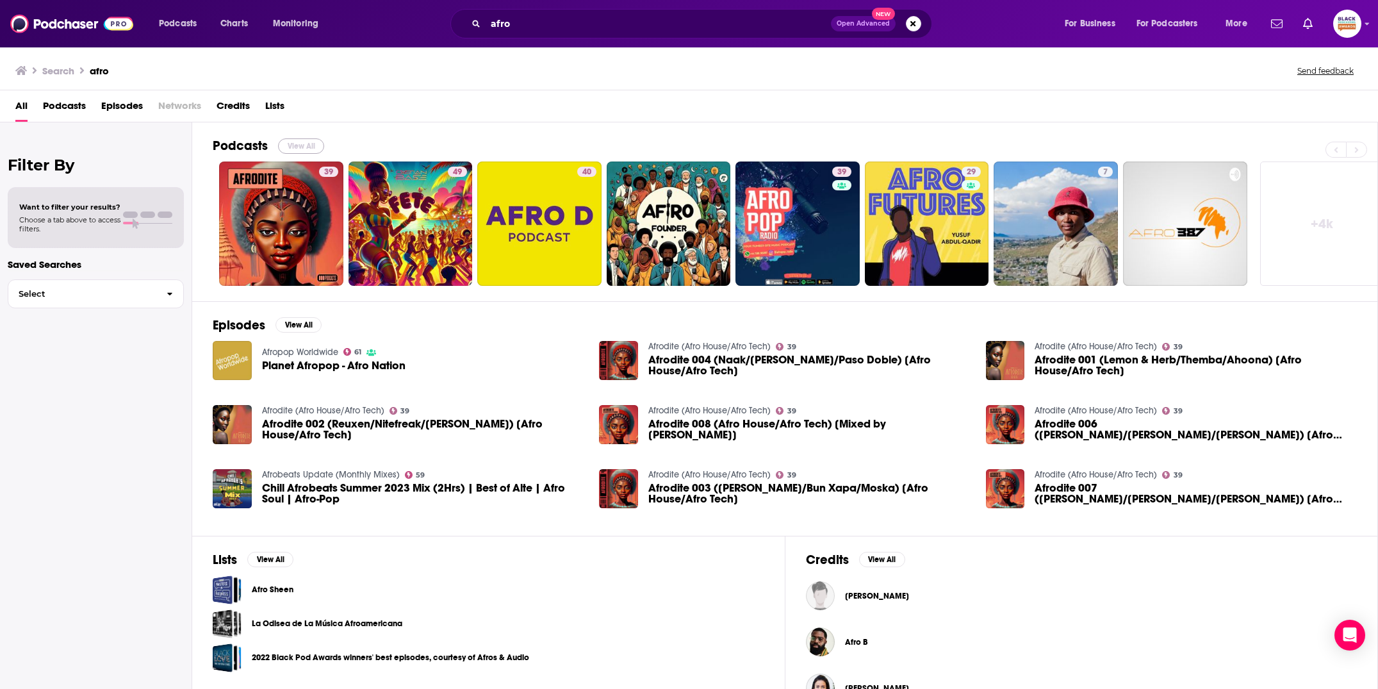
click at [303, 144] on button "View All" at bounding box center [301, 145] width 46 height 15
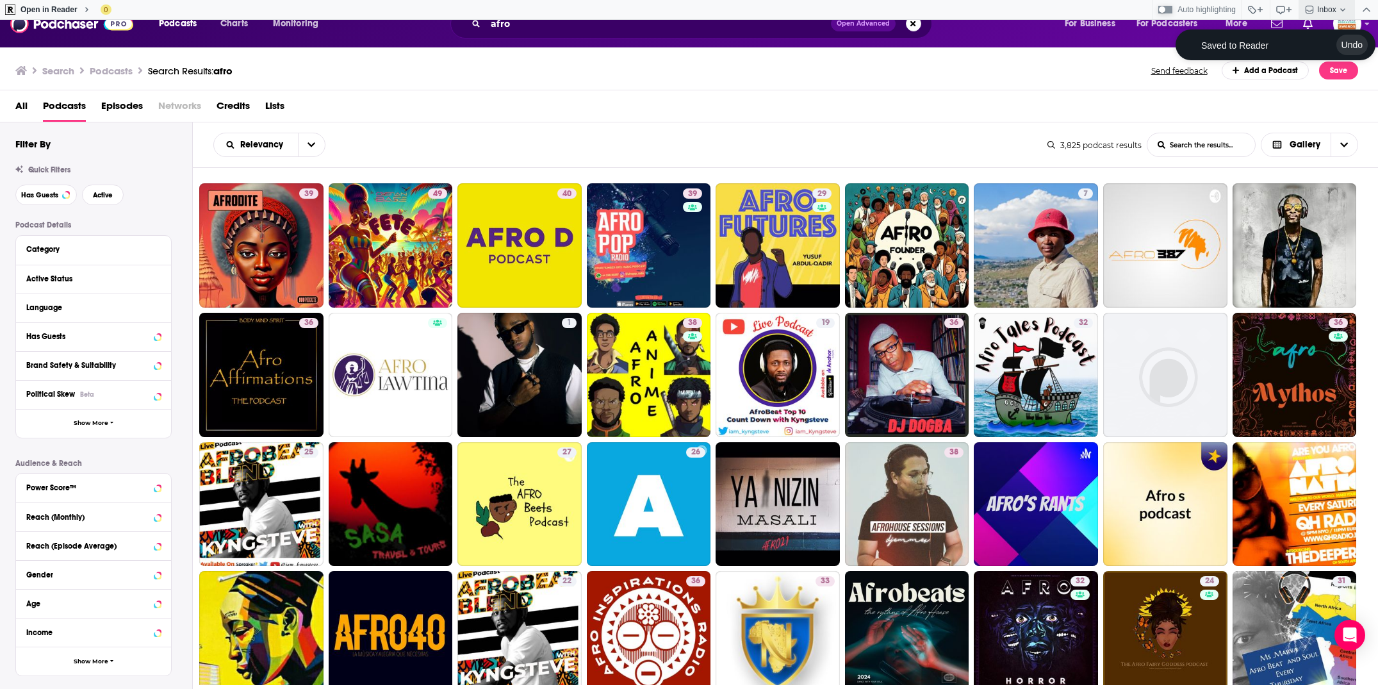
click at [1318, 4] on span "Inbox" at bounding box center [1327, 10] width 19 height 12
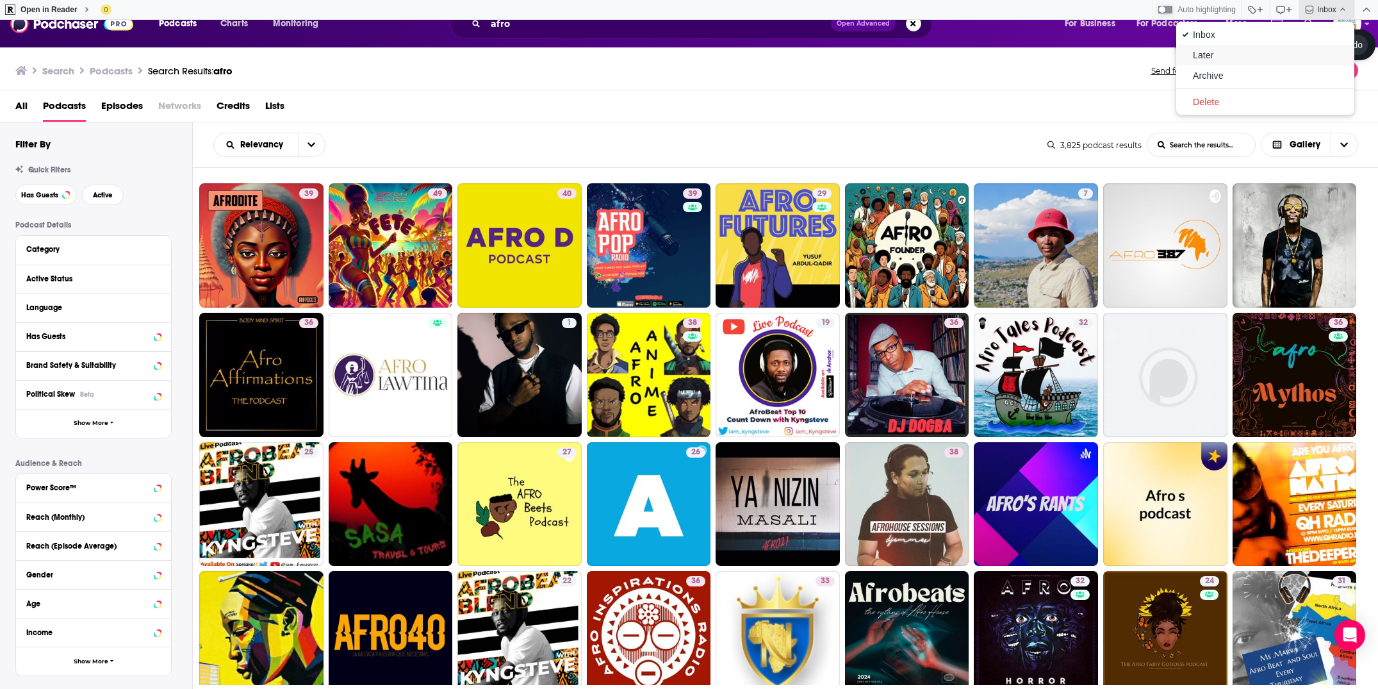
click at [1268, 63] on div "Later" at bounding box center [1266, 55] width 178 height 21
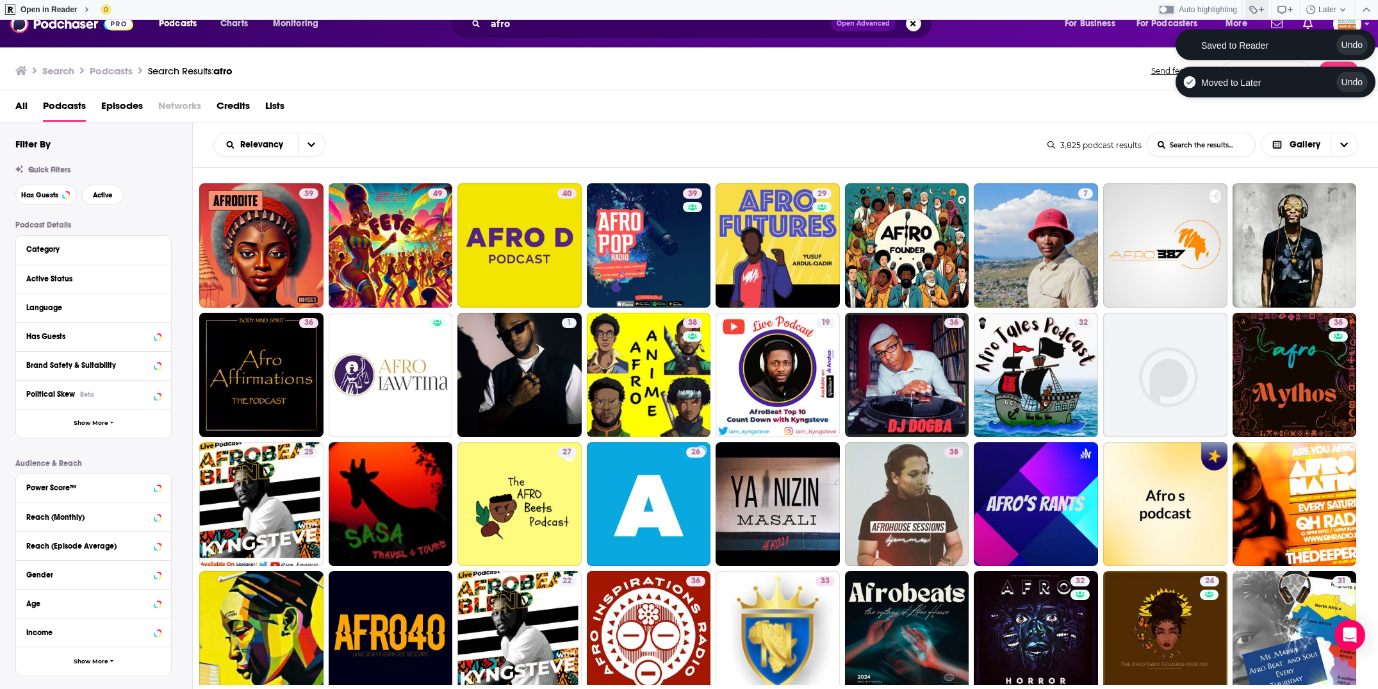
click at [1259, 11] on icon "button" at bounding box center [1257, 9] width 18 height 10
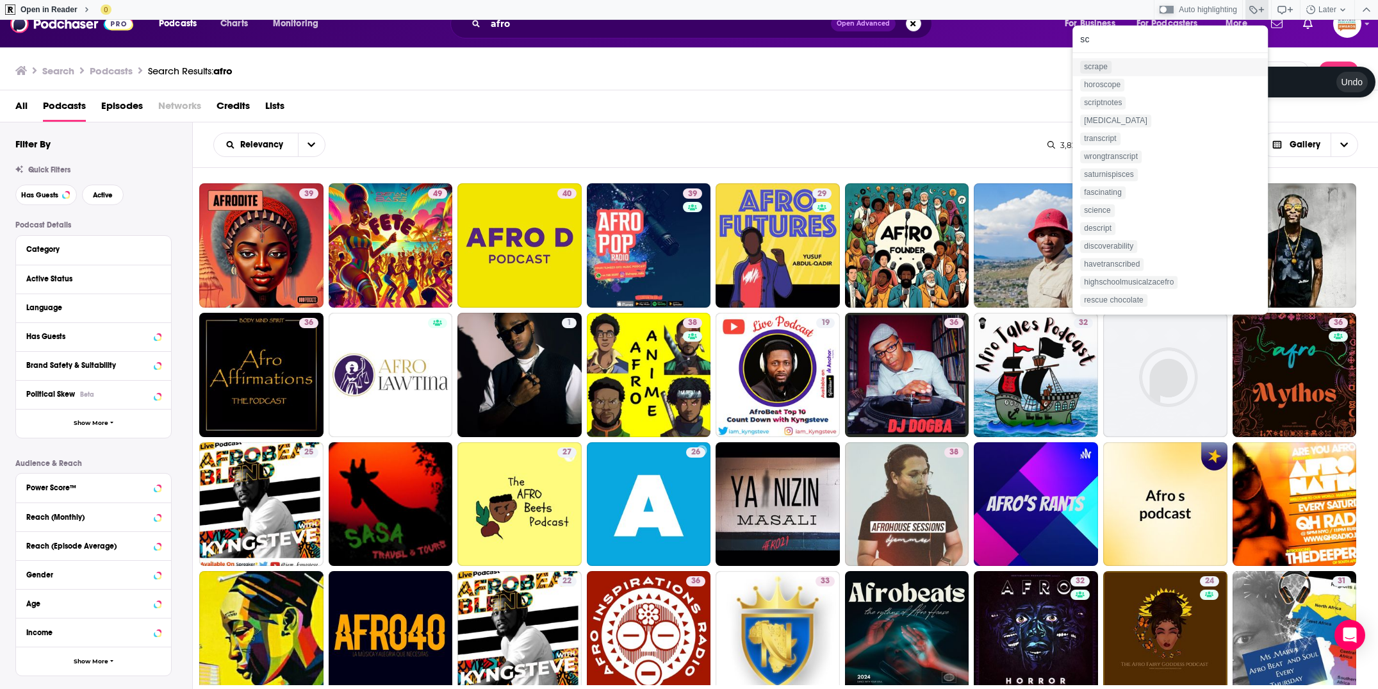
type input "scr"
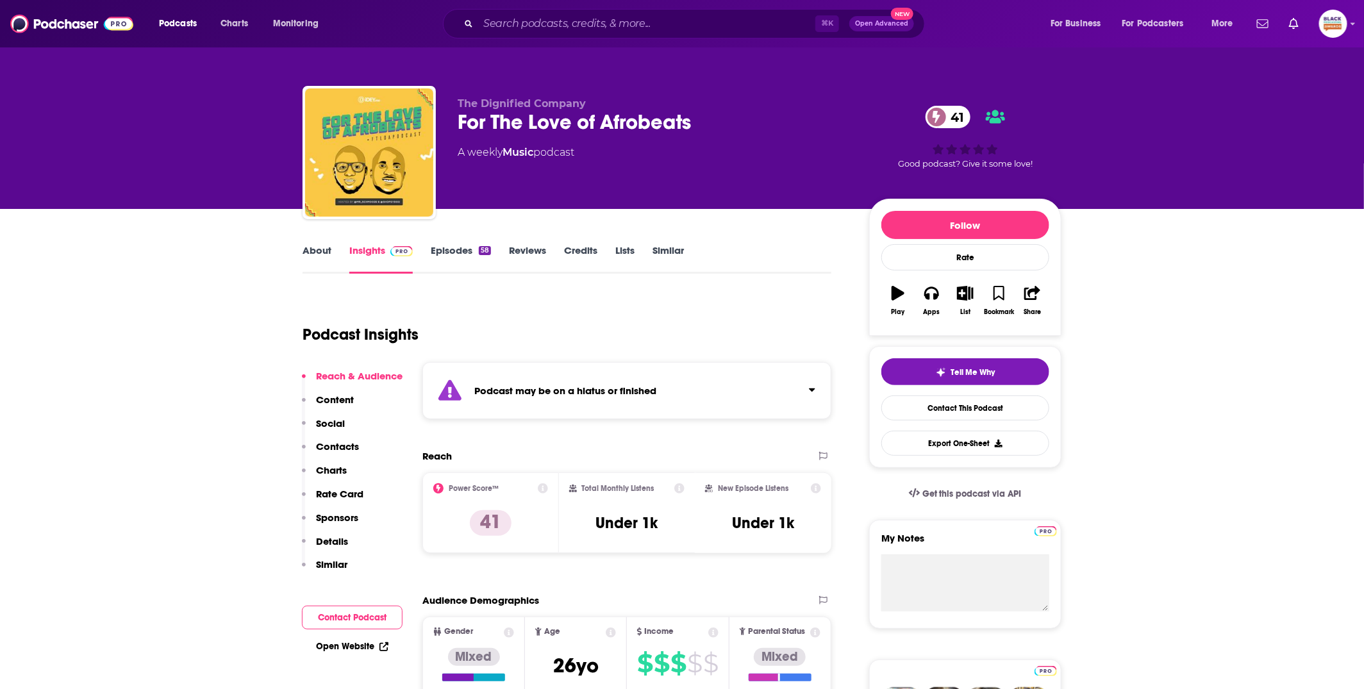
click at [677, 407] on div "Podcast may be on a hiatus or finished" at bounding box center [626, 390] width 409 height 57
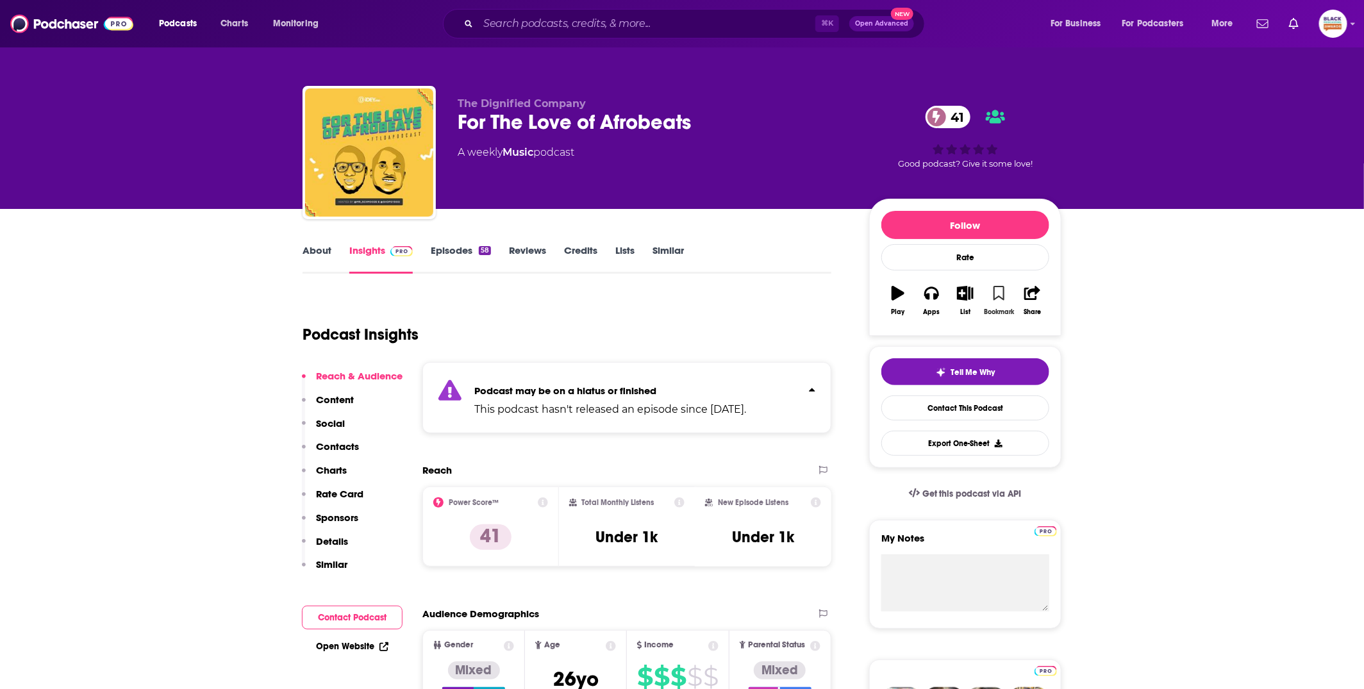
click at [993, 297] on icon "button" at bounding box center [998, 293] width 11 height 14
click at [963, 297] on icon "button" at bounding box center [965, 293] width 16 height 14
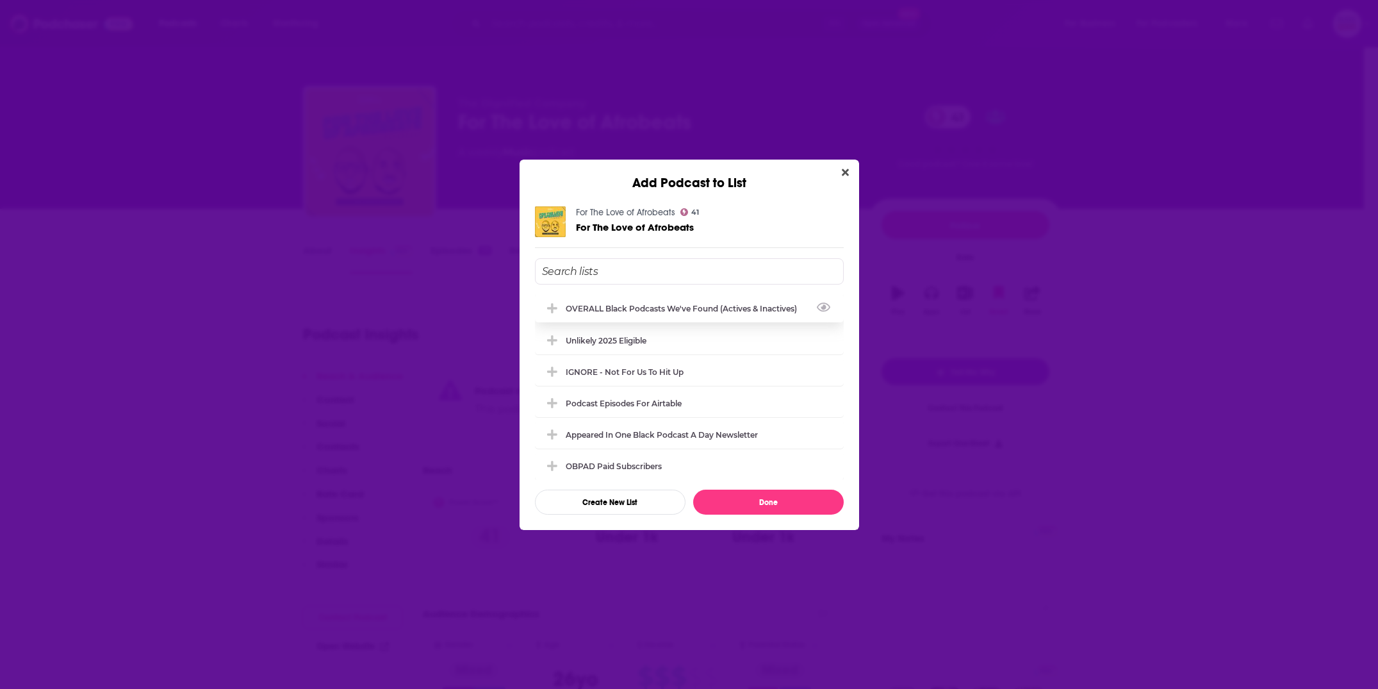
click at [688, 300] on div "OVERALL Black podcasts we've found (actives & inactives)" at bounding box center [689, 308] width 309 height 28
click at [761, 500] on button "Done" at bounding box center [768, 502] width 151 height 25
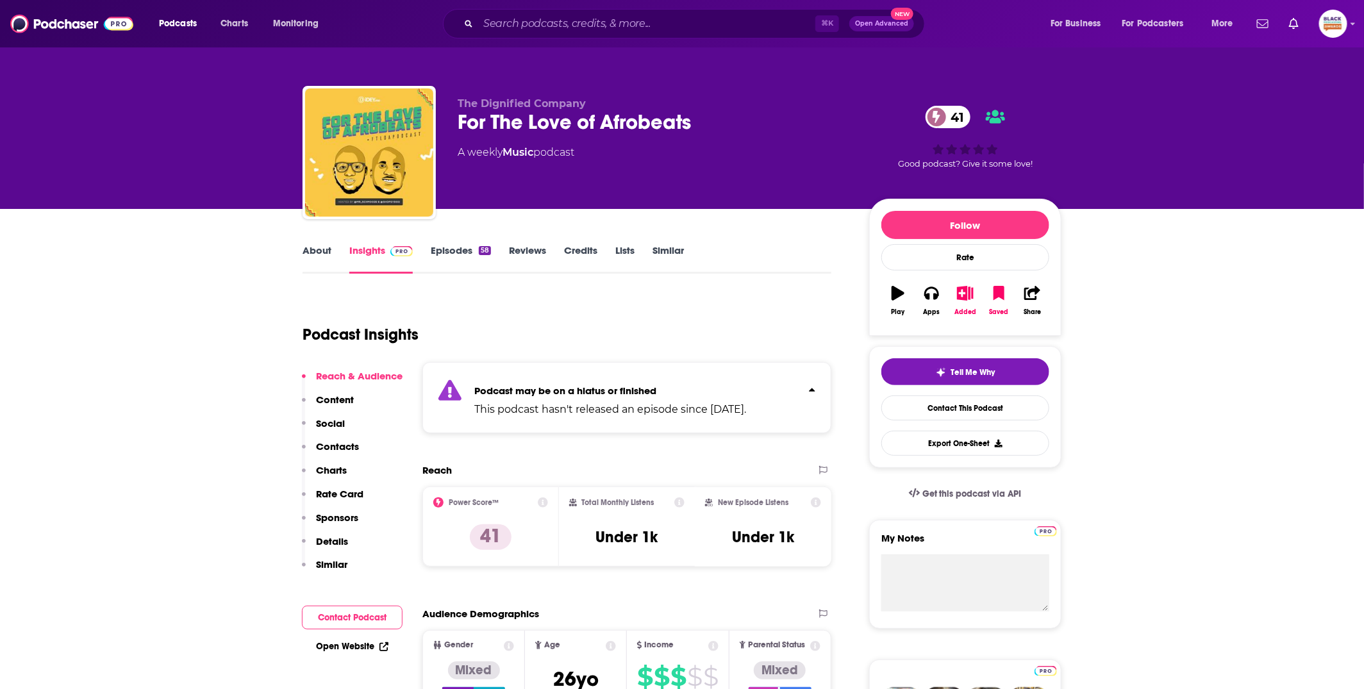
click at [326, 250] on link "About" at bounding box center [316, 258] width 29 height 29
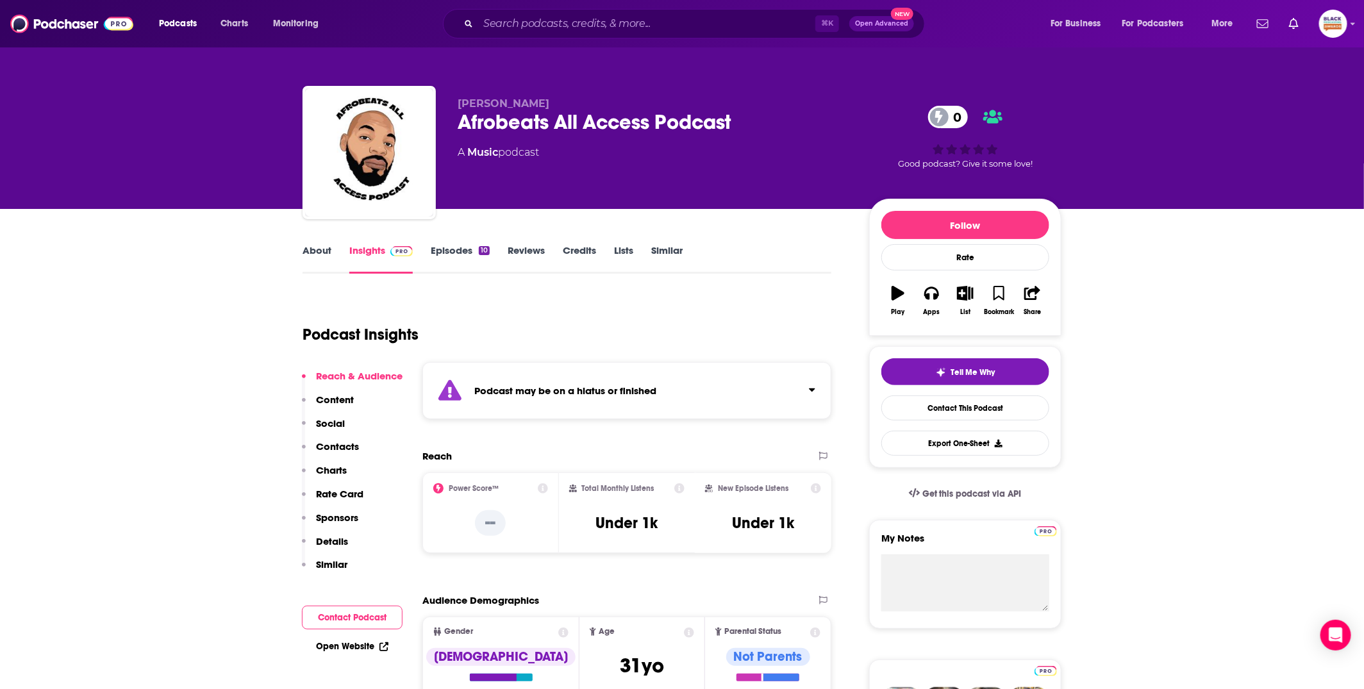
click at [715, 401] on div "Podcast may be on a hiatus or finished" at bounding box center [626, 390] width 409 height 57
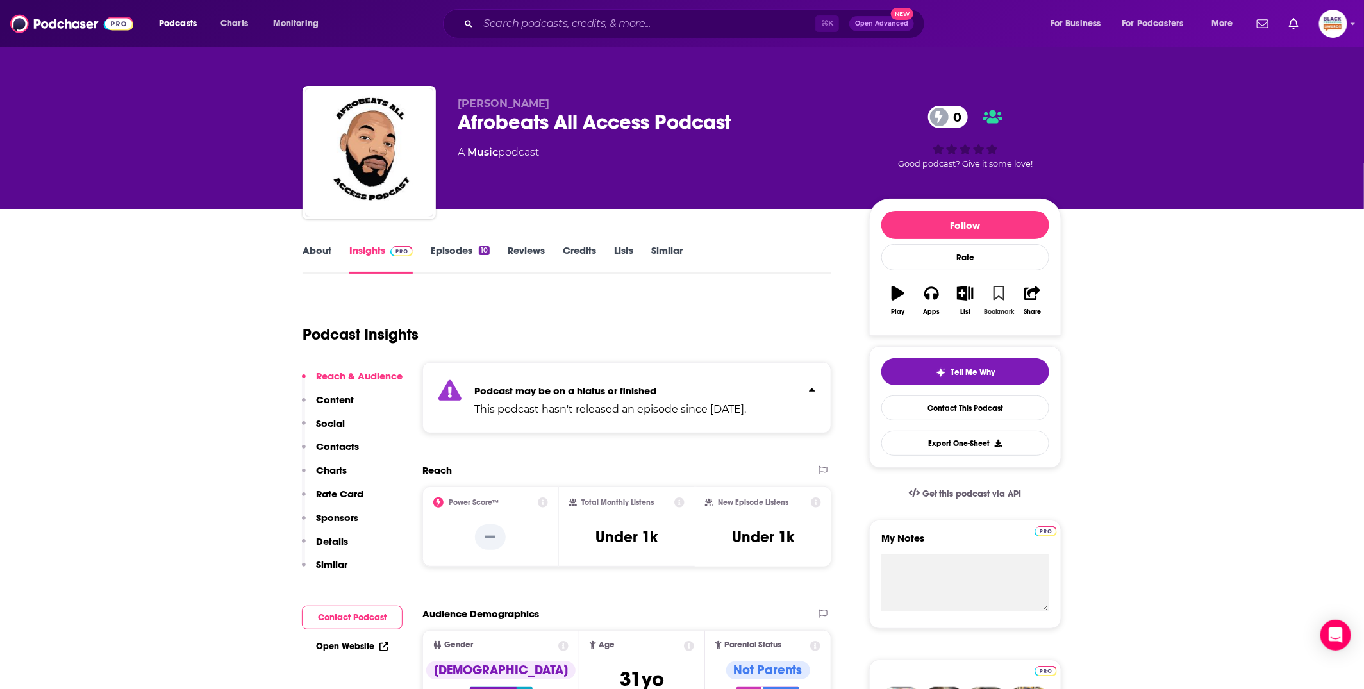
click at [999, 295] on icon "button" at bounding box center [998, 293] width 11 height 14
click at [975, 293] on button "List" at bounding box center [964, 300] width 33 height 46
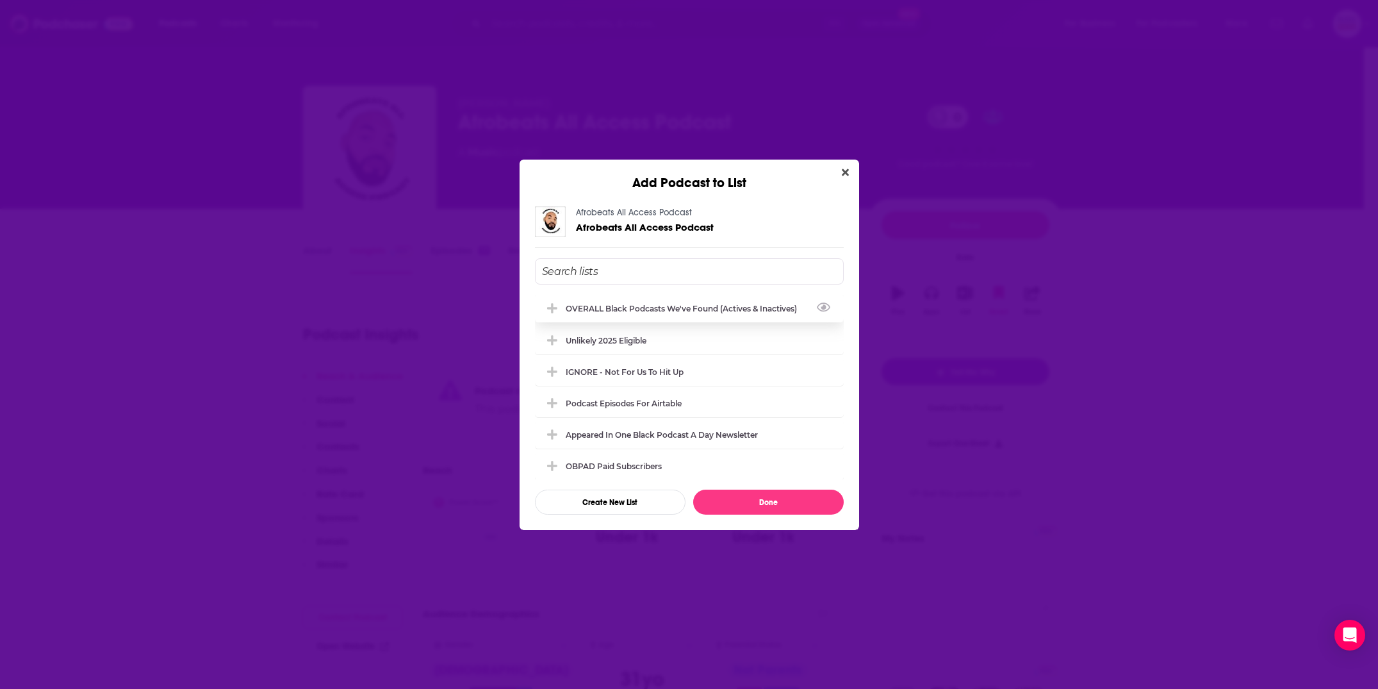
click at [628, 302] on div "OVERALL Black podcasts we've found (actives & inactives)" at bounding box center [689, 308] width 309 height 28
click at [763, 497] on button "Done" at bounding box center [768, 502] width 151 height 25
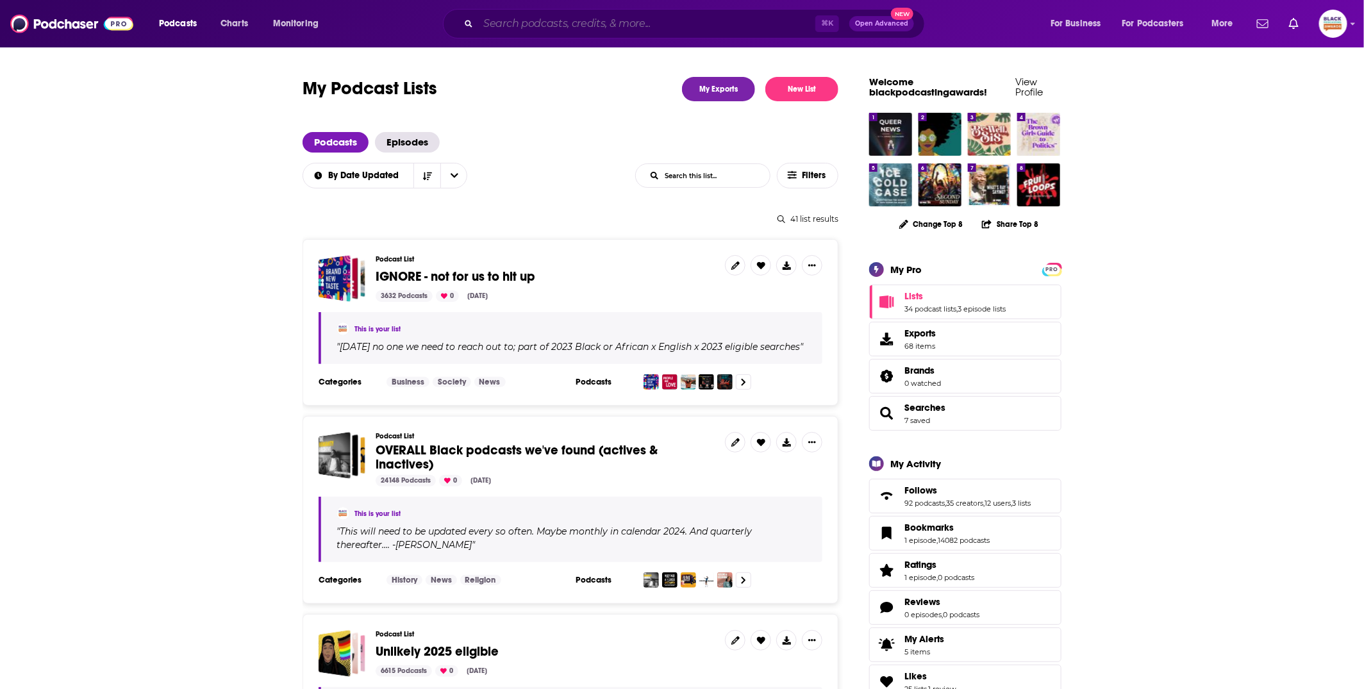
click at [592, 28] on input "Search podcasts, credits, & more..." at bounding box center [646, 23] width 337 height 21
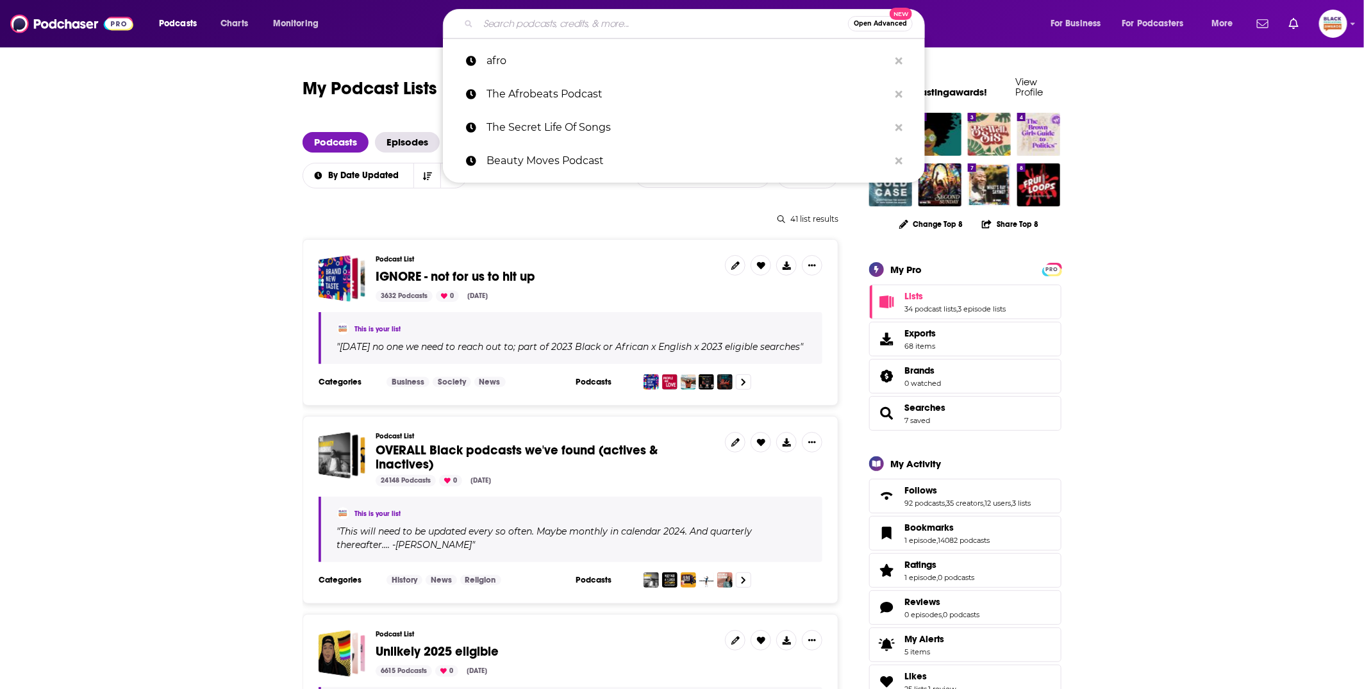
paste input "The Company Man Podcast"
type input "The Company Man Podcast"
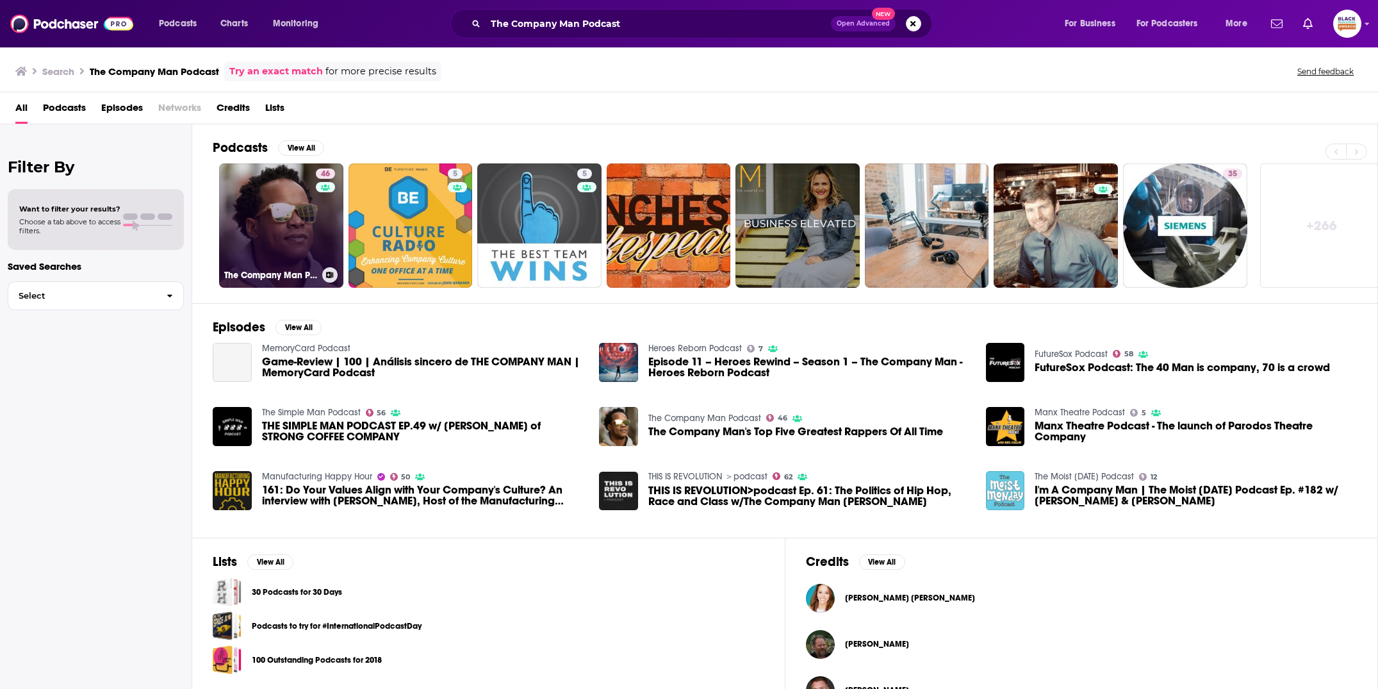
click at [316, 210] on div "46" at bounding box center [327, 218] width 22 height 99
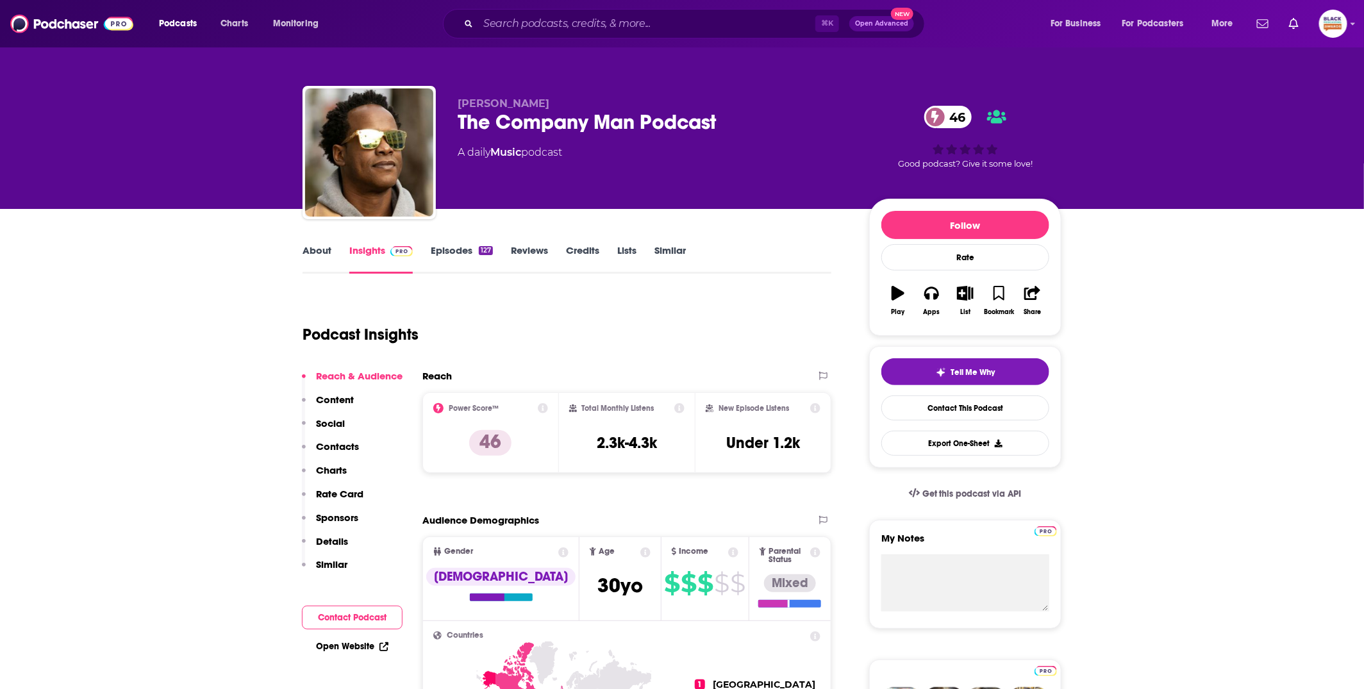
click at [326, 252] on link "About" at bounding box center [316, 258] width 29 height 29
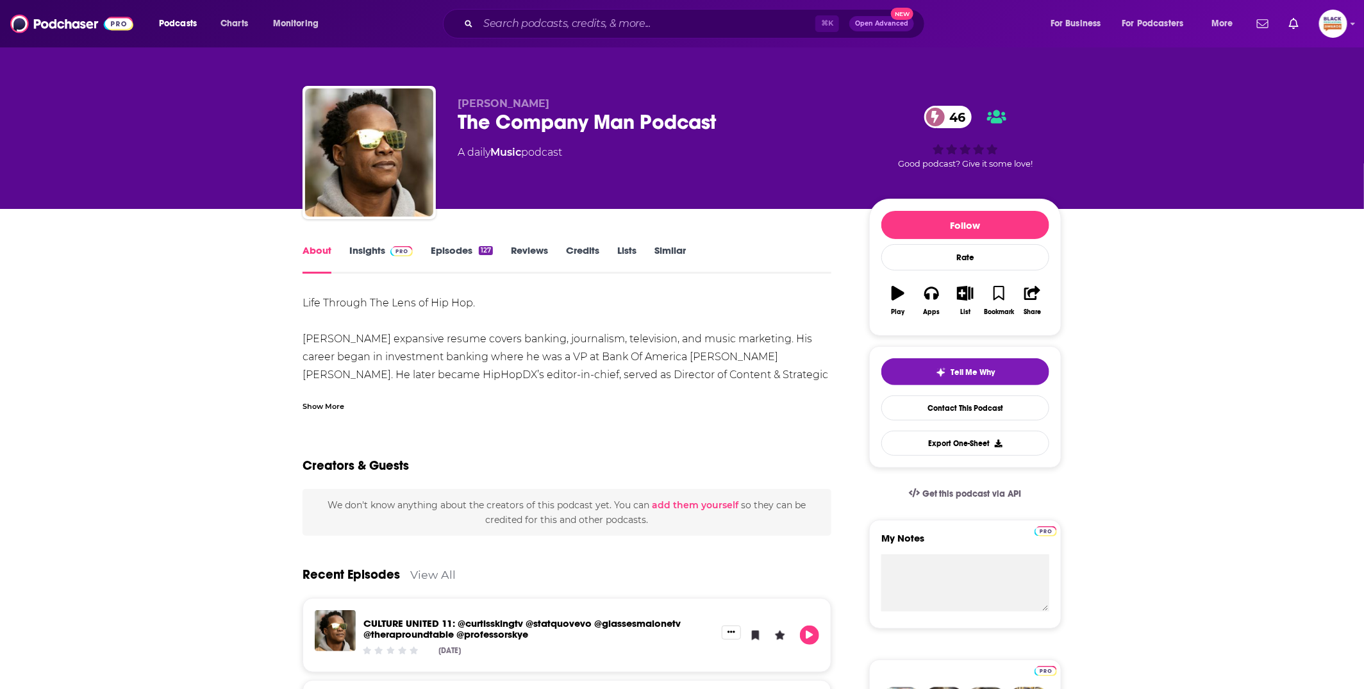
click at [333, 402] on div "Show More" at bounding box center [323, 405] width 42 height 12
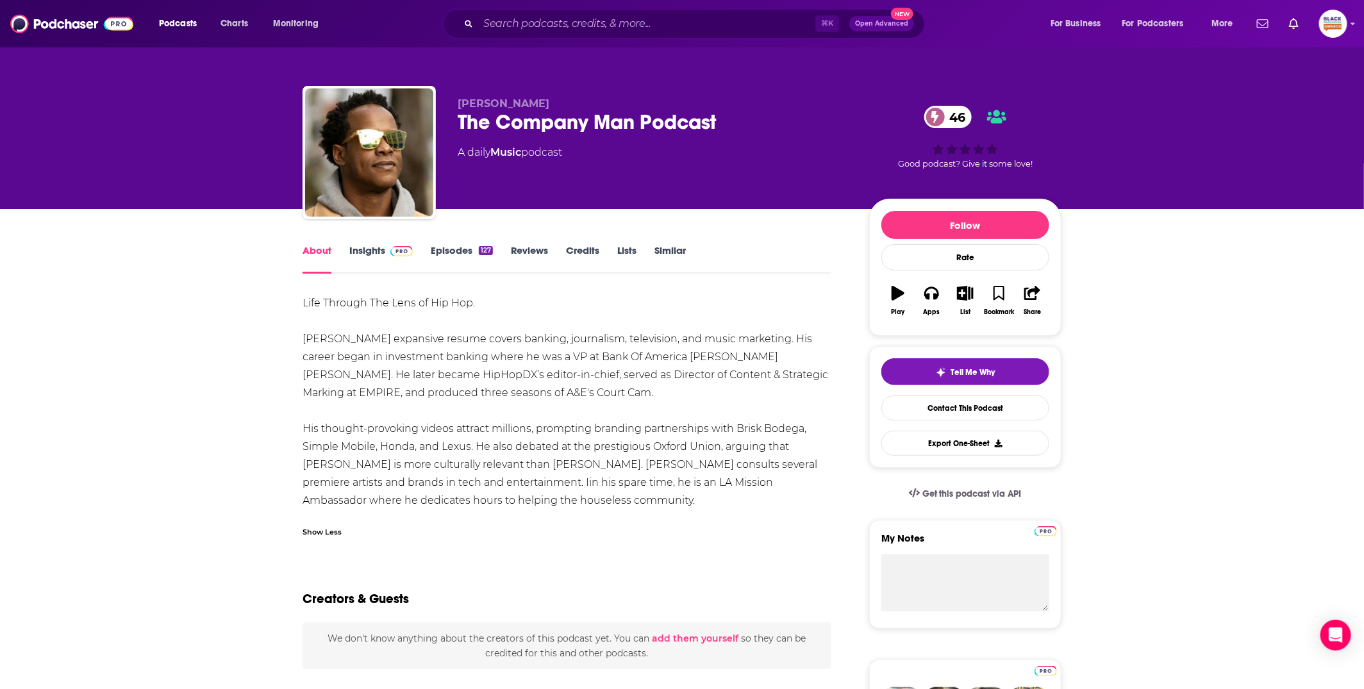
click at [483, 249] on div "127" at bounding box center [486, 250] width 14 height 9
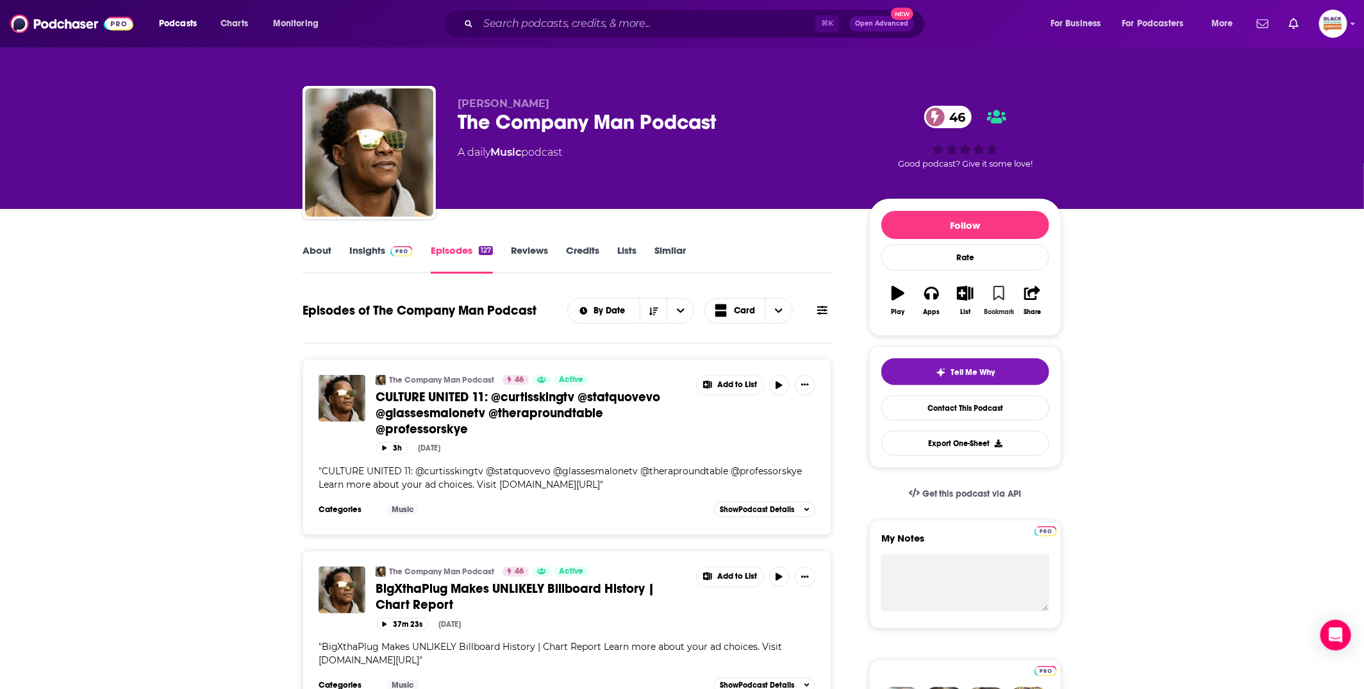
click at [1001, 295] on icon "button" at bounding box center [998, 293] width 11 height 14
click at [960, 295] on icon "button" at bounding box center [965, 293] width 16 height 14
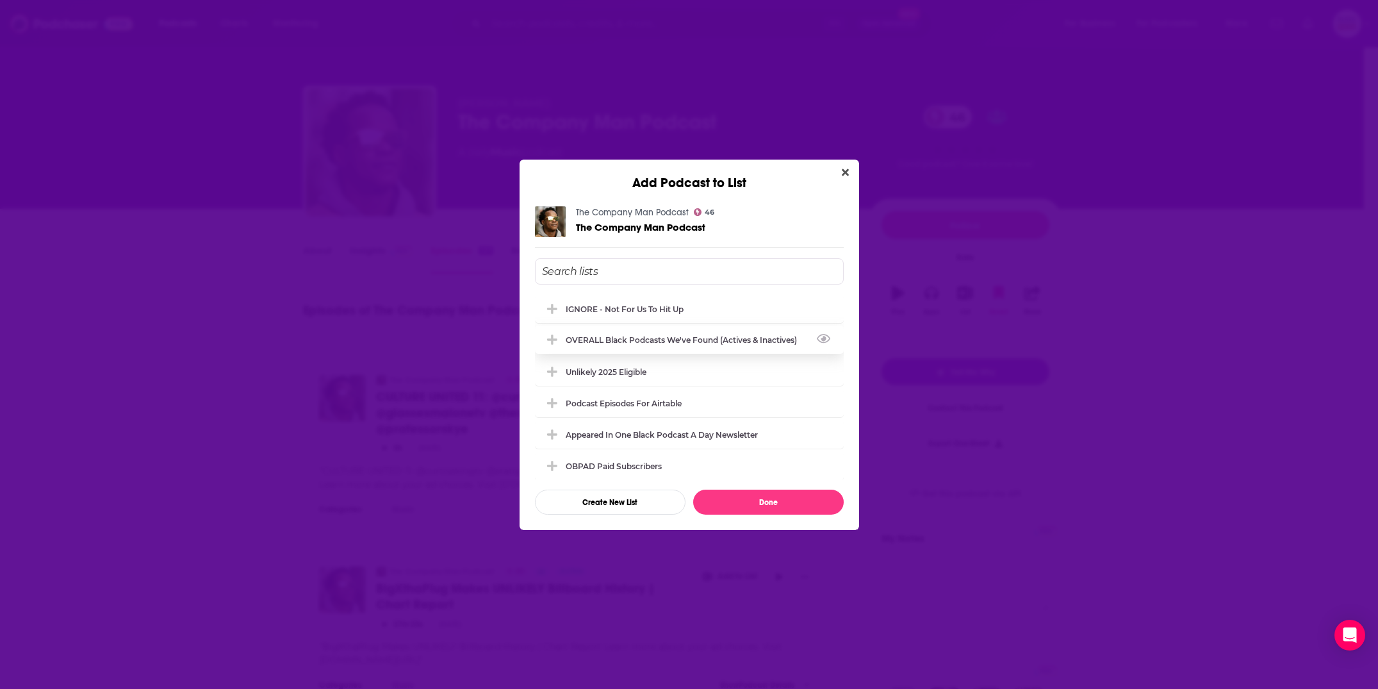
click at [631, 336] on div "OVERALL Black podcasts we've found (actives & inactives)" at bounding box center [685, 340] width 239 height 10
click at [788, 497] on button "Done" at bounding box center [768, 502] width 151 height 25
